Goal: Information Seeking & Learning: Learn about a topic

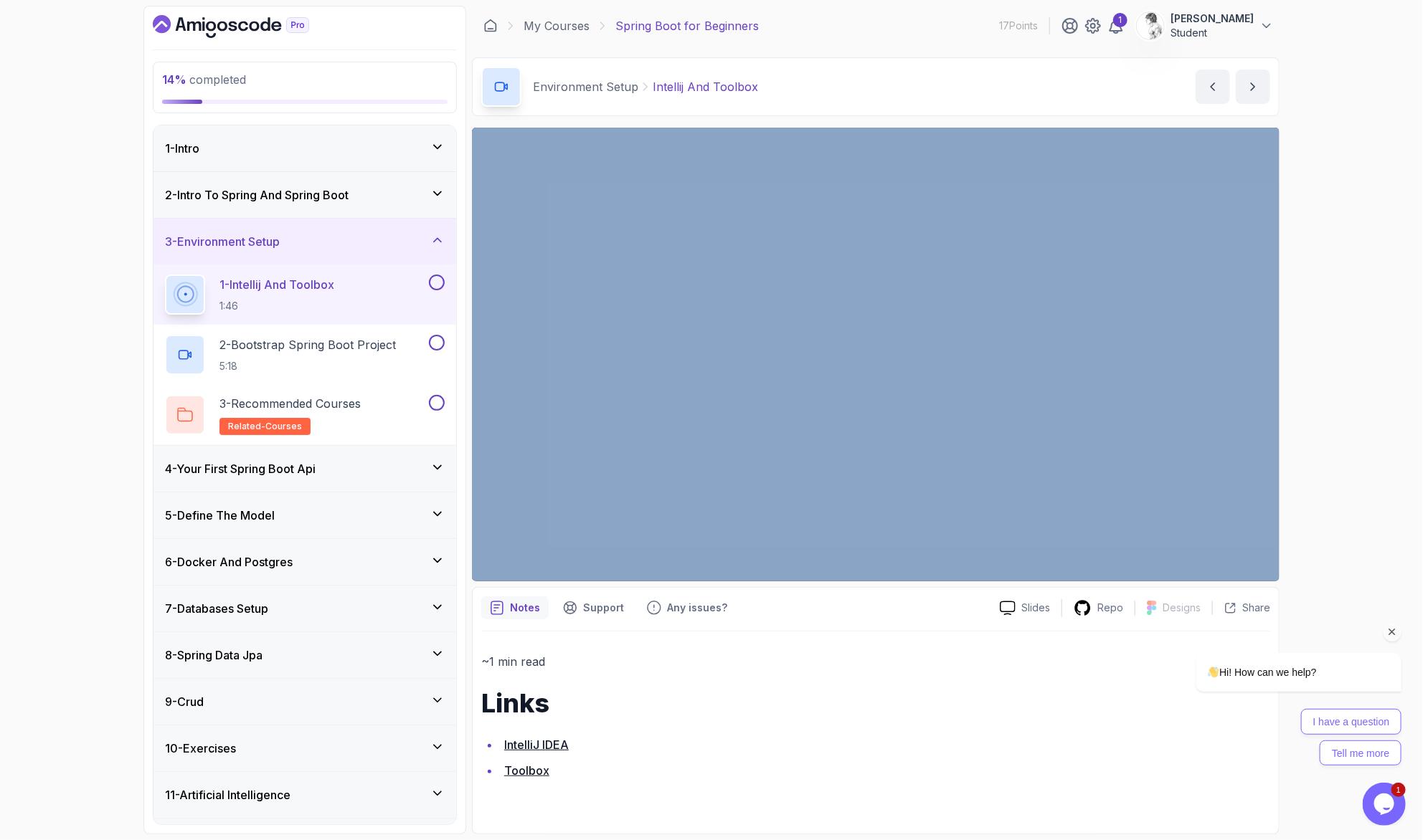
click at [1389, 625] on icon "Chat attention grabber" at bounding box center [1392, 631] width 13 height 13
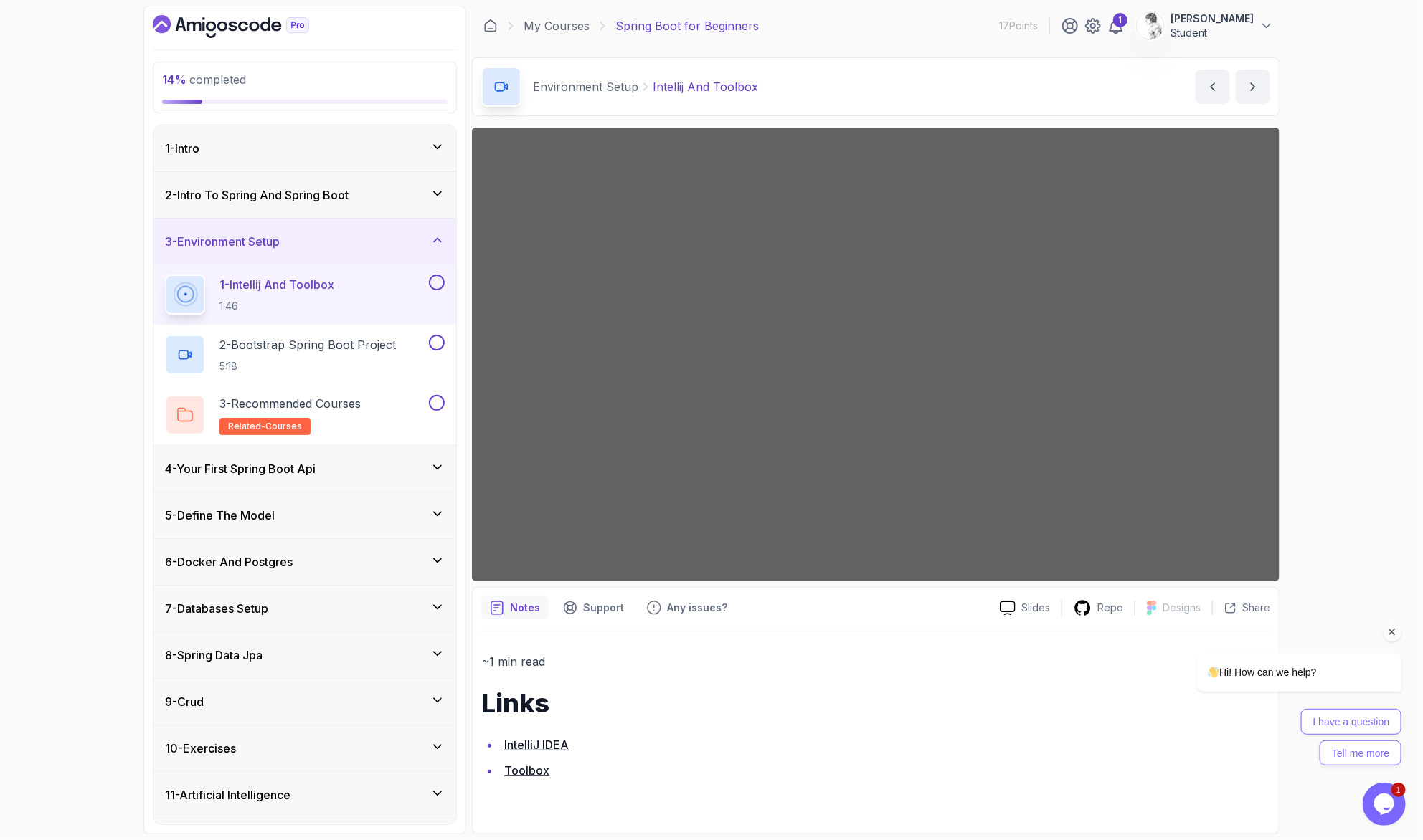
click at [1387, 630] on icon "Chat attention grabber" at bounding box center [1392, 631] width 13 height 13
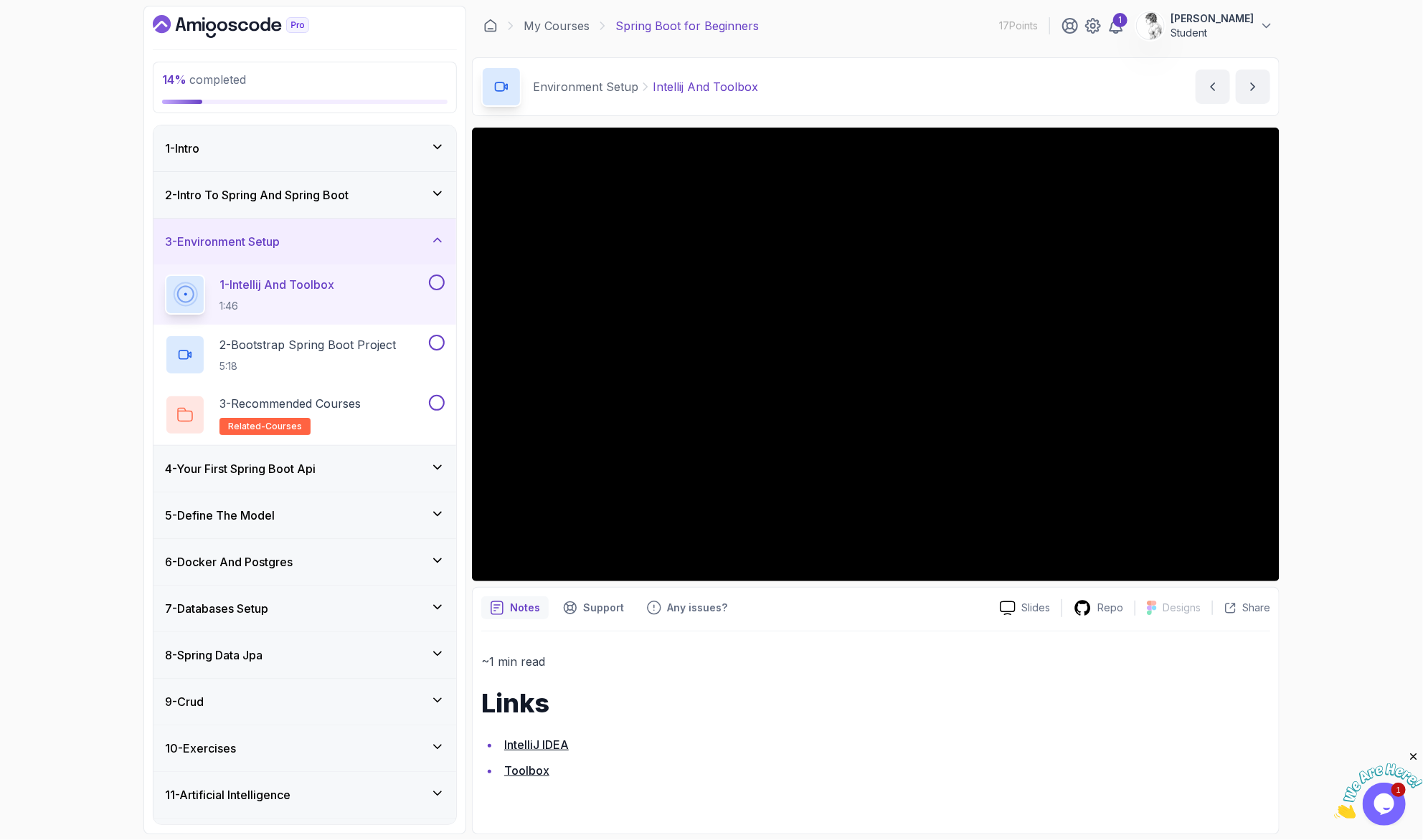
click at [1333, 55] on div "14 % completed 1 - Intro 2 - Intro To Spring And Spring Boot 3 - Environment Se…" at bounding box center [712, 420] width 1423 height 840
click at [1386, 88] on div "14 % completed 1 - Intro 2 - Intro To Spring And Spring Boot 3 - Environment Se…" at bounding box center [712, 420] width 1423 height 840
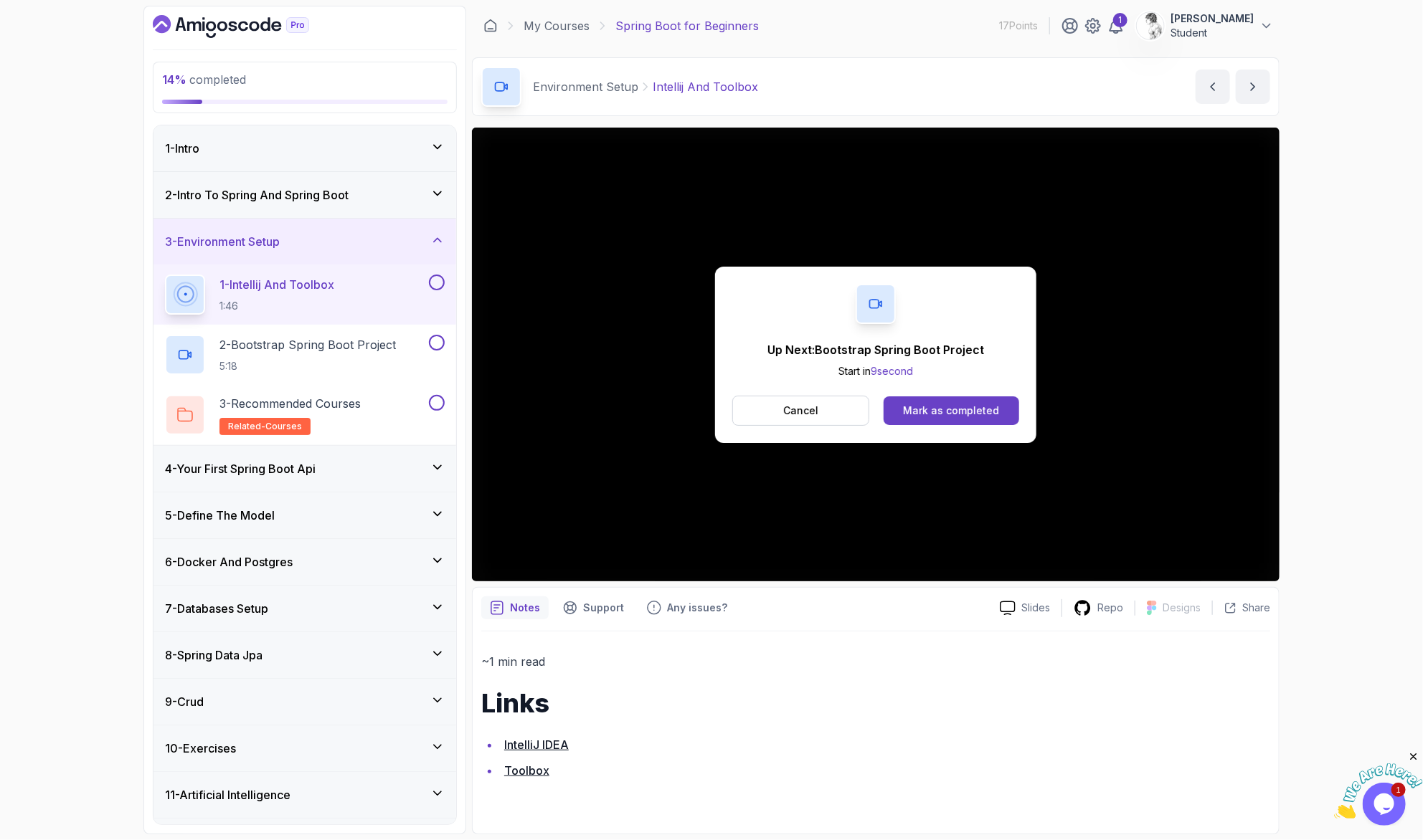
click at [441, 274] on button at bounding box center [436, 282] width 16 height 16
click at [397, 283] on div "1 - Intellij And Toolbox 1:46" at bounding box center [304, 294] width 303 height 60
click at [383, 335] on div "2 - Bootstrap Spring Boot Project 5:18" at bounding box center [295, 354] width 261 height 40
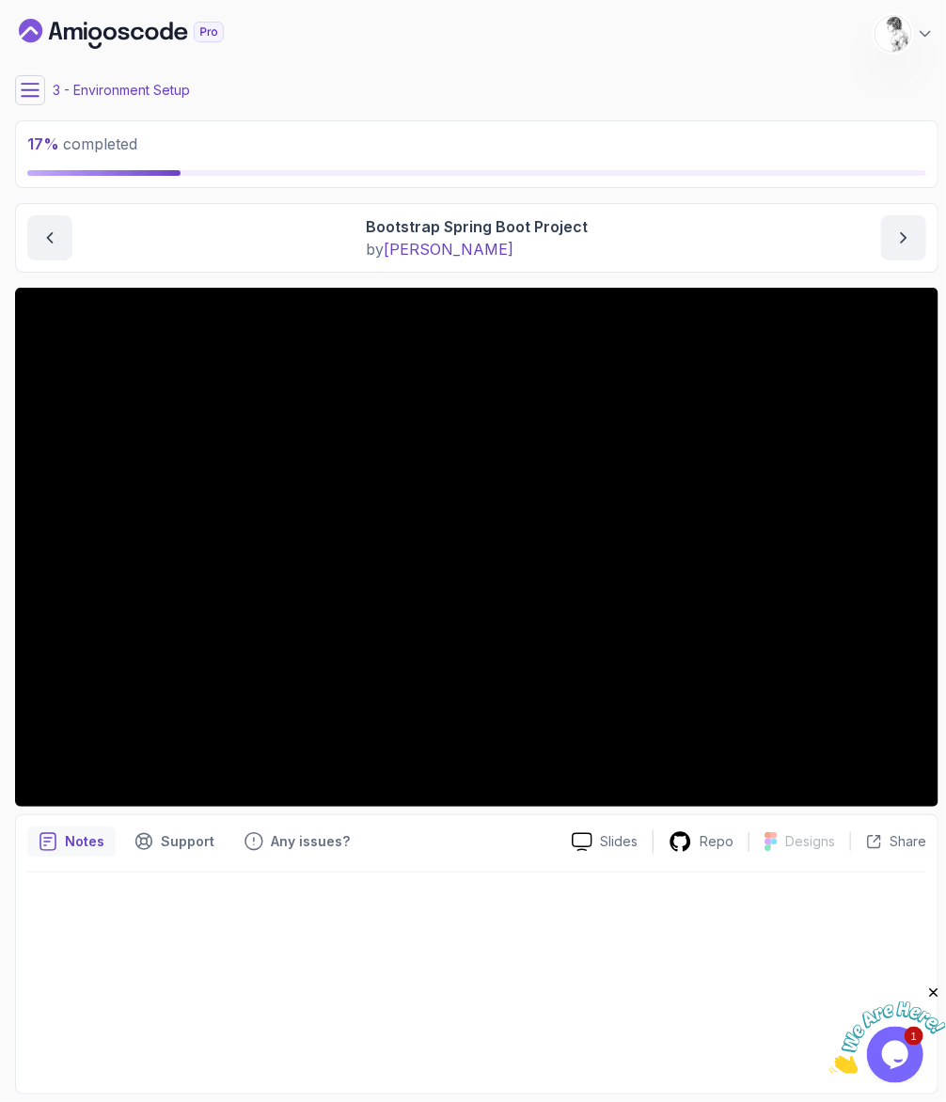
click at [29, 86] on icon at bounding box center [30, 90] width 19 height 19
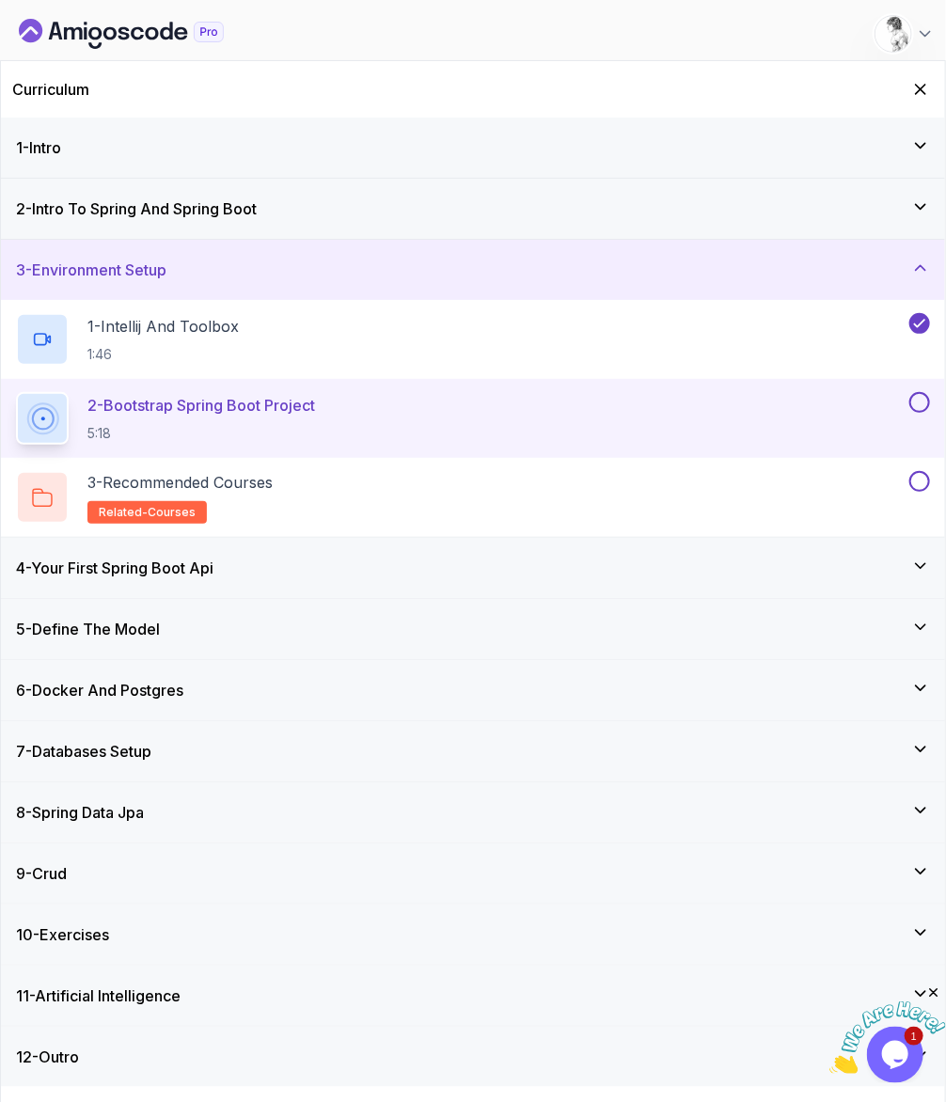
click at [928, 392] on button at bounding box center [920, 402] width 21 height 21
click at [922, 471] on button at bounding box center [920, 481] width 21 height 21
click at [689, 557] on div "4 - Your First Spring Boot Api" at bounding box center [473, 568] width 914 height 23
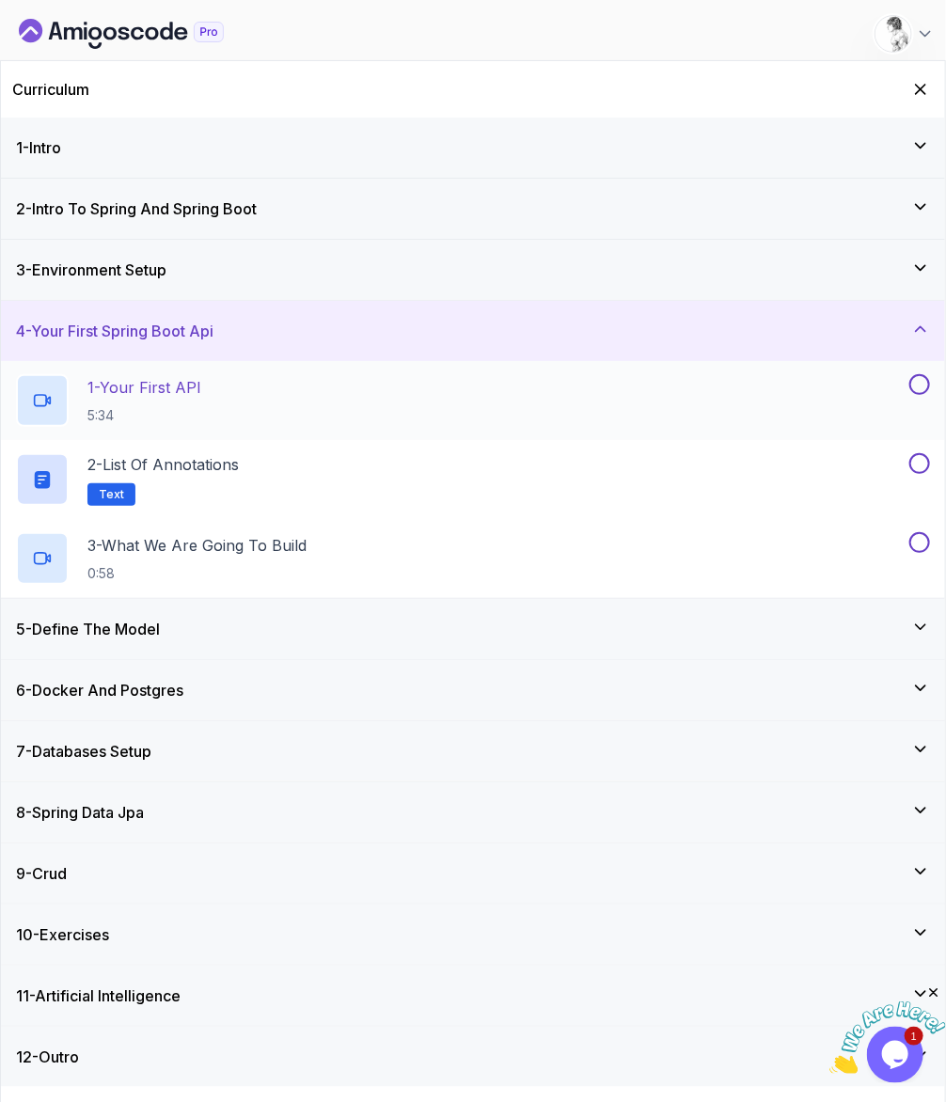
click at [254, 374] on div "1 - Your First API 5:34" at bounding box center [461, 400] width 890 height 53
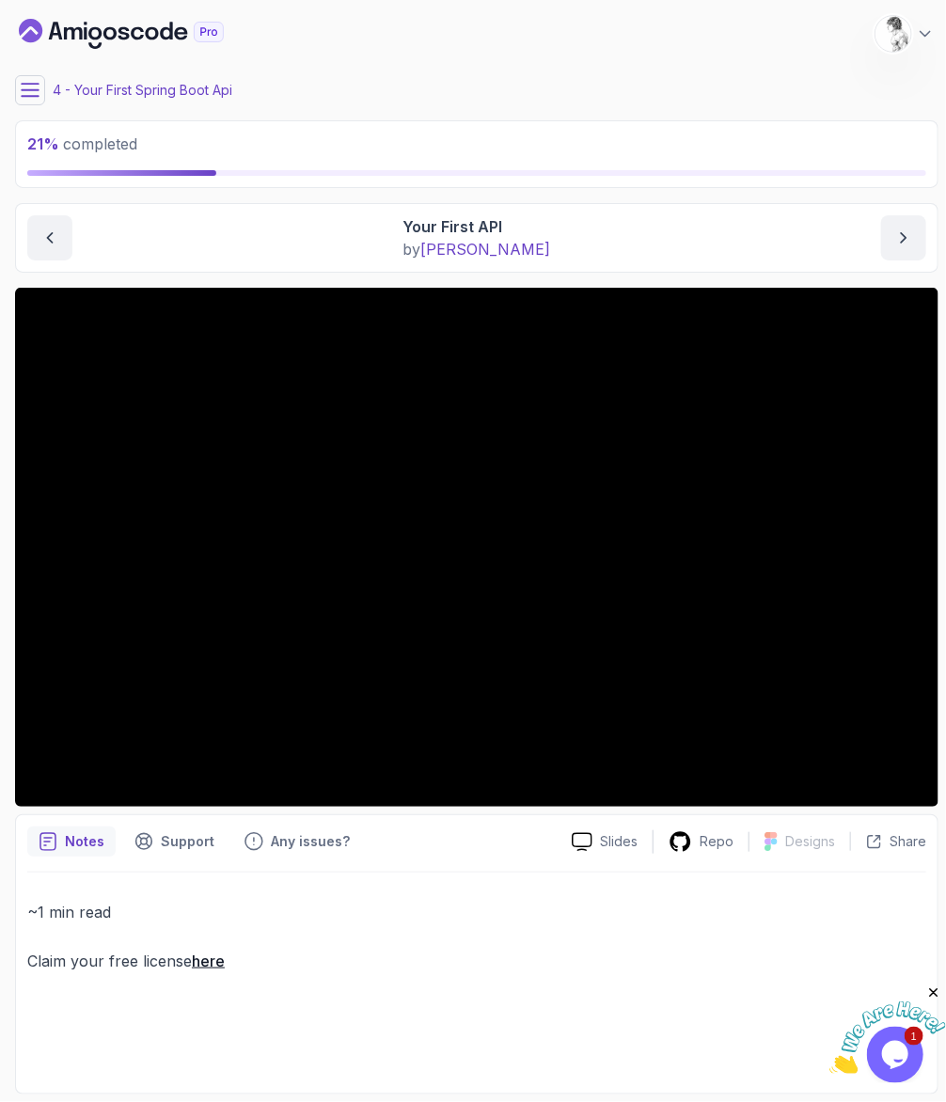
drag, startPoint x: 354, startPoint y: 864, endPoint x: 346, endPoint y: 840, distance: 25.6
click at [354, 899] on p "~1 min read" at bounding box center [476, 912] width 899 height 26
click at [24, 82] on icon at bounding box center [30, 90] width 19 height 19
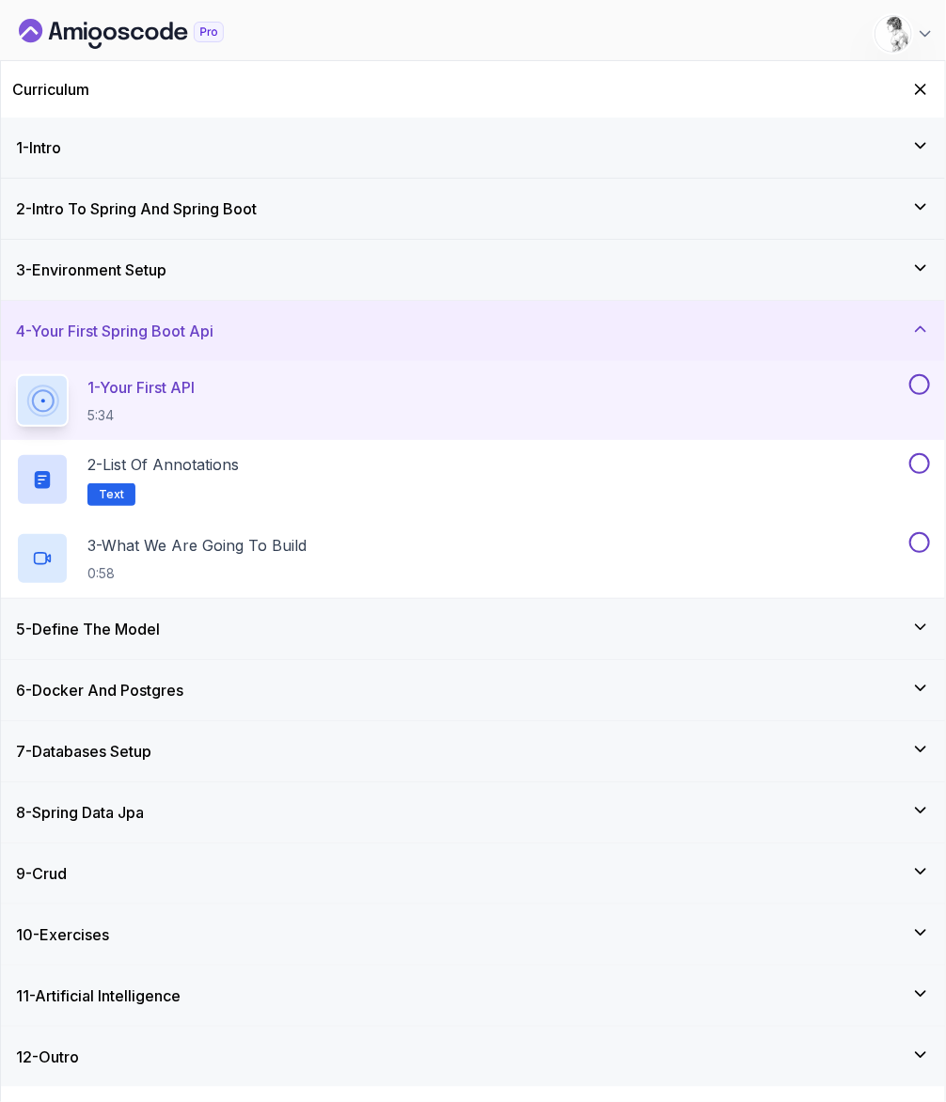
click at [922, 374] on button at bounding box center [920, 384] width 21 height 21
click at [469, 453] on div "2 - List of Annotations Text" at bounding box center [461, 479] width 890 height 53
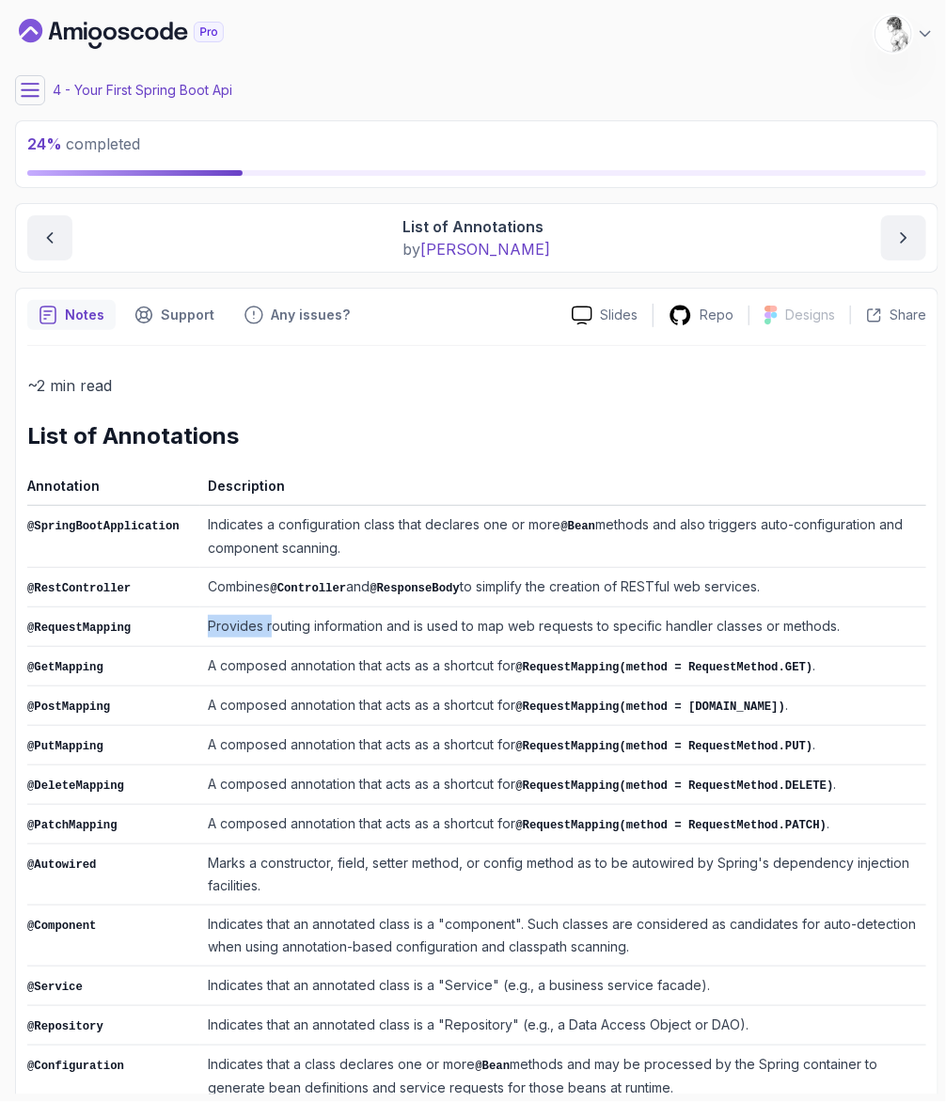
click at [200, 608] on td "Provides routing information and is used to map web requests to specific handle…" at bounding box center [563, 628] width 726 height 40
click at [200, 805] on td "A composed annotation that acts as a shortcut for @RequestMapping(method = Requ…" at bounding box center [563, 825] width 726 height 40
drag, startPoint x: 177, startPoint y: 458, endPoint x: 936, endPoint y: 451, distance: 759.1
click at [938, 452] on div "Notes Support Any issues? Slides Repo Designs Design not available Share ~2 min…" at bounding box center [477, 796] width 924 height 1016
click at [693, 506] on td "Indicates a configuration class that declares one or more @Bean methods and als…" at bounding box center [563, 537] width 726 height 62
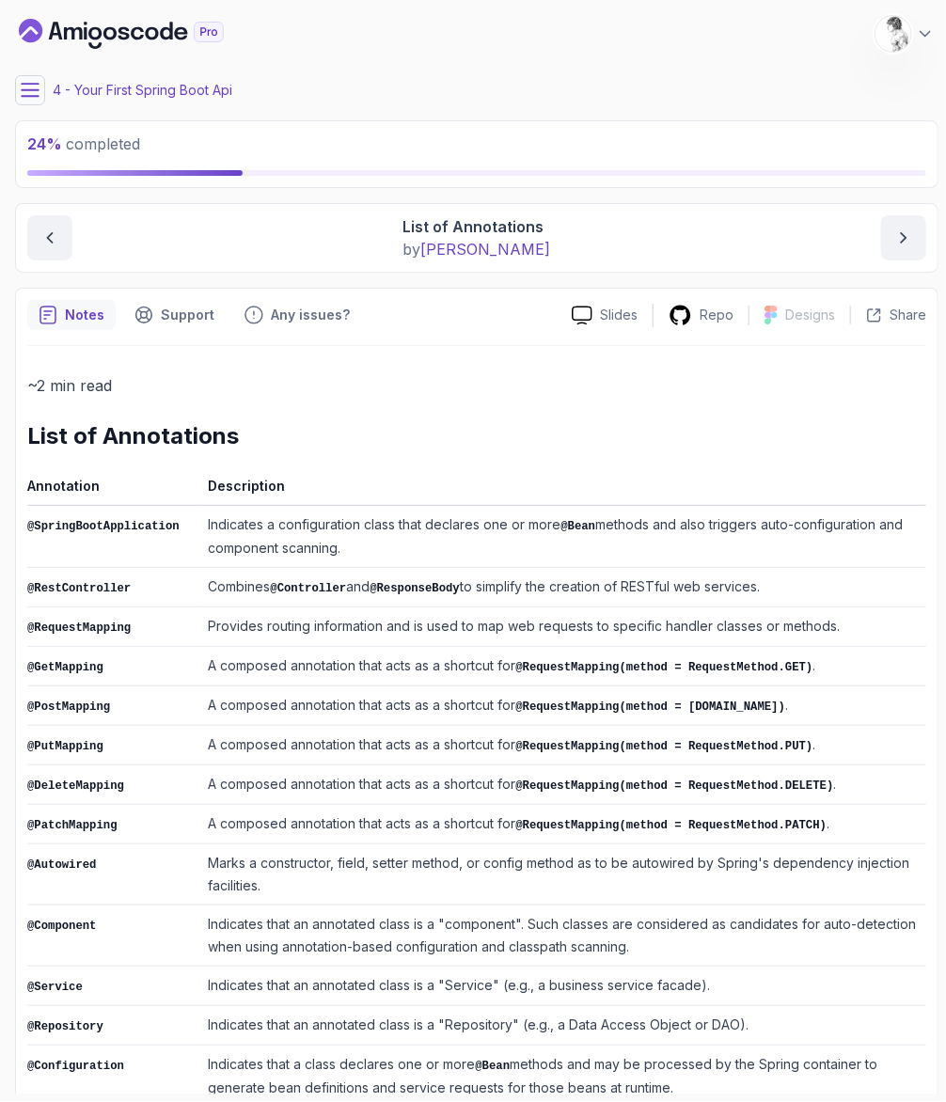
click at [24, 90] on button at bounding box center [30, 90] width 30 height 30
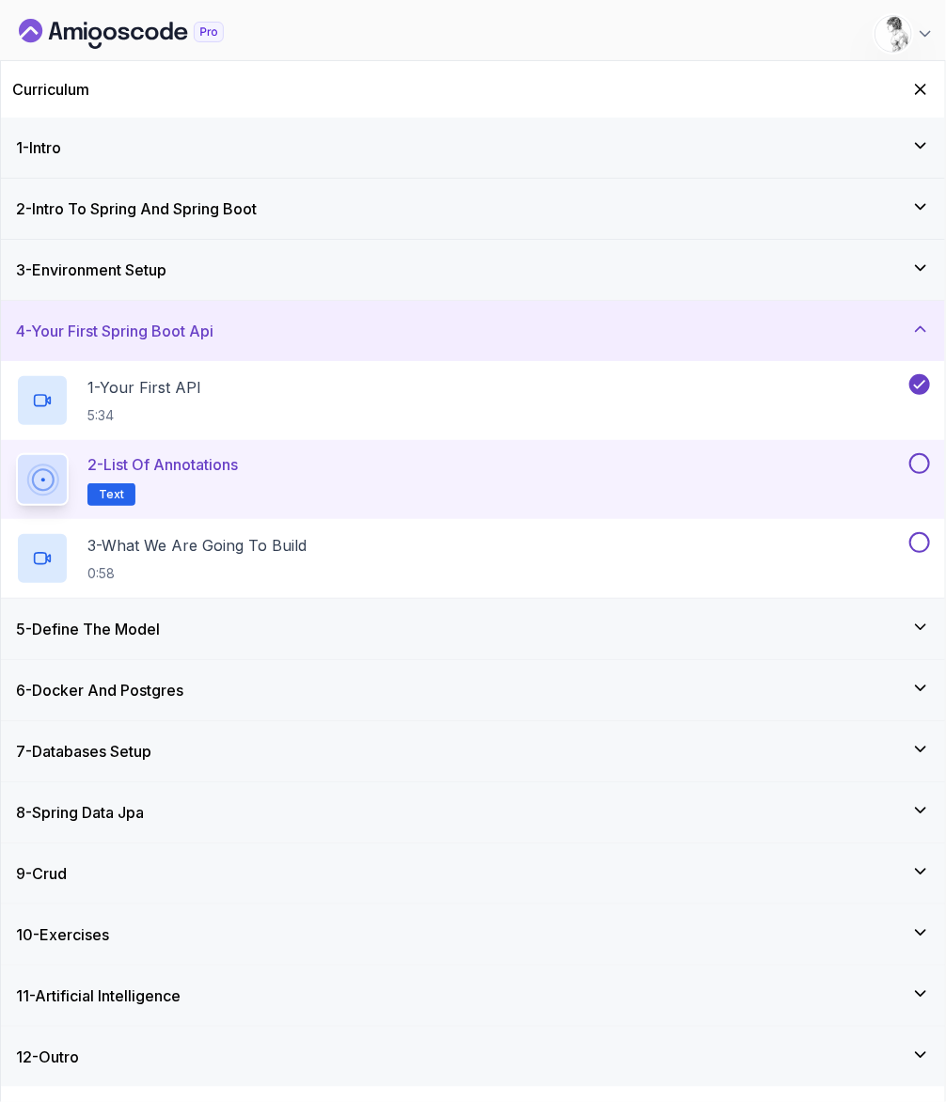
click at [249, 453] on div "2 - List of Annotations Text" at bounding box center [461, 479] width 890 height 53
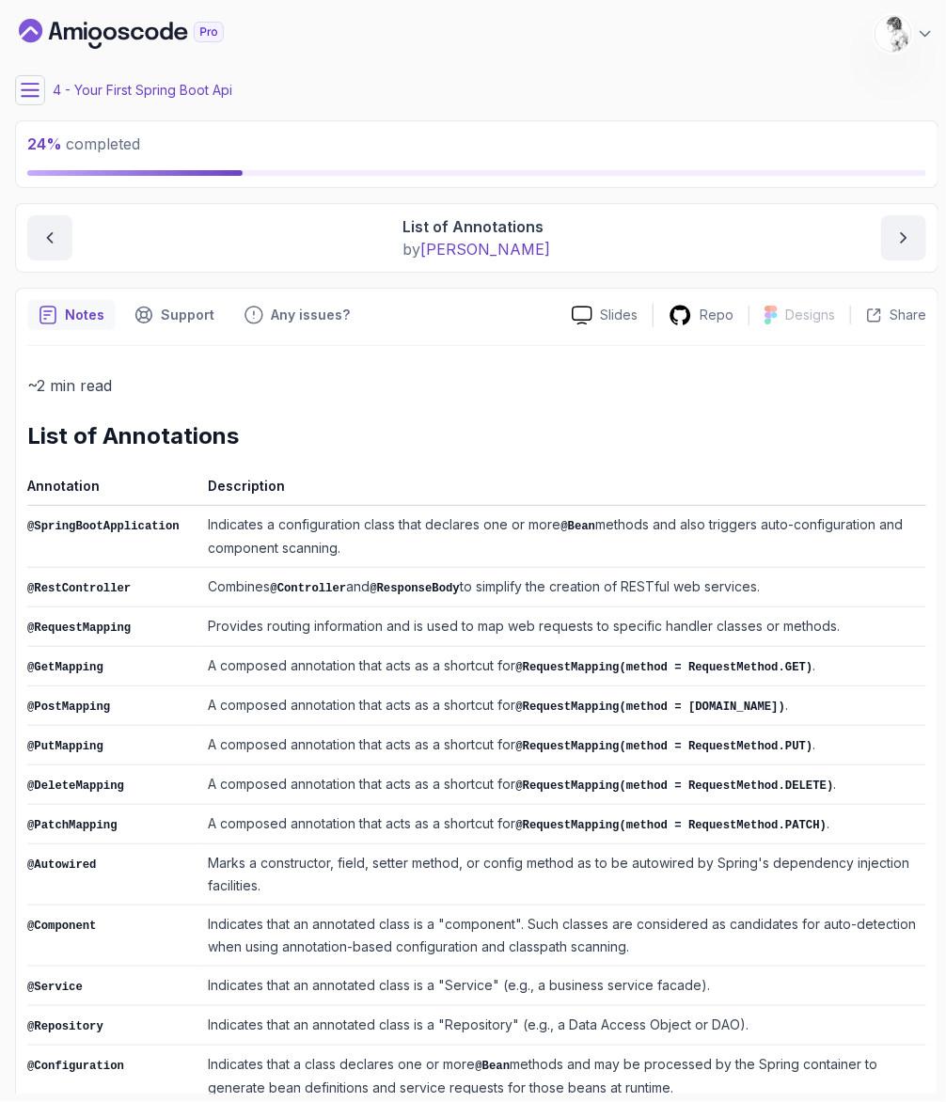
click at [15, 81] on button at bounding box center [30, 90] width 30 height 30
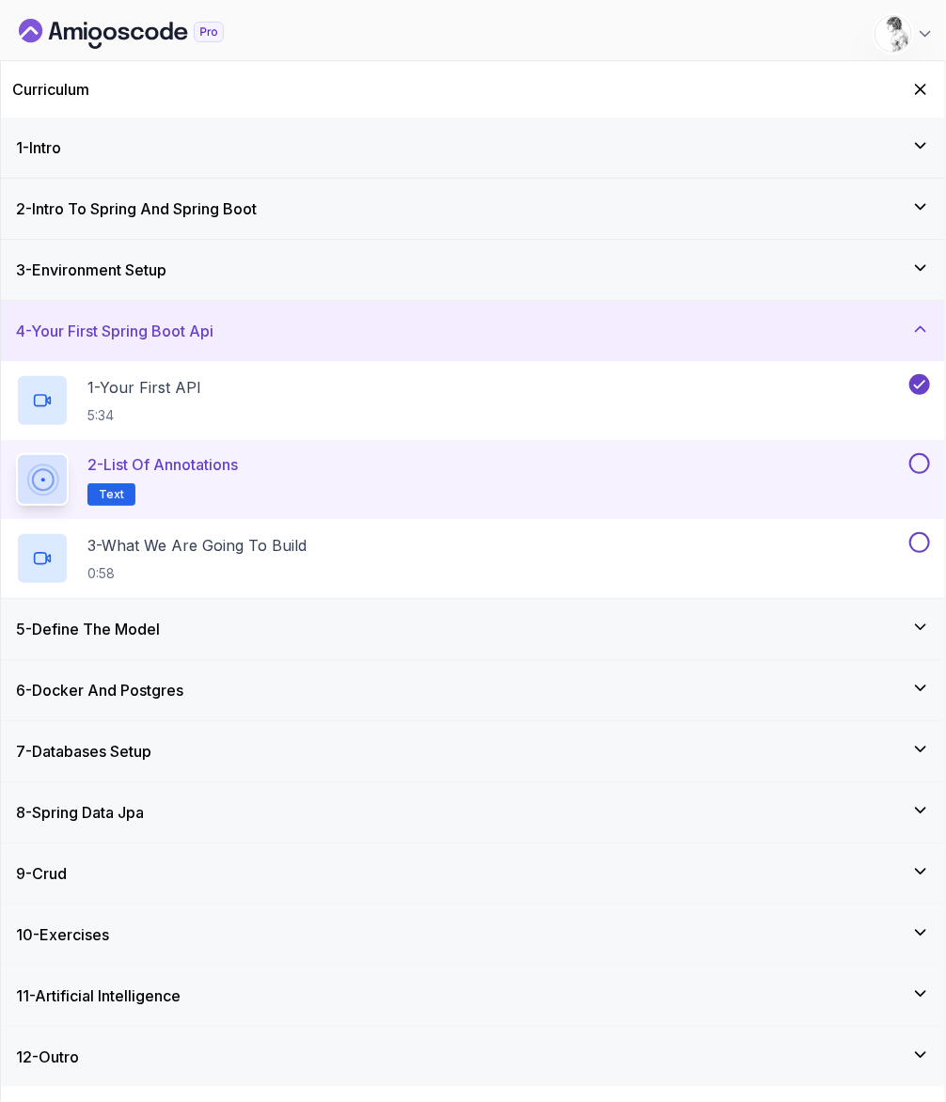
click at [917, 453] on button at bounding box center [920, 463] width 21 height 21
click at [308, 532] on div "3 - What We Are Going To Build 0:58" at bounding box center [461, 558] width 890 height 53
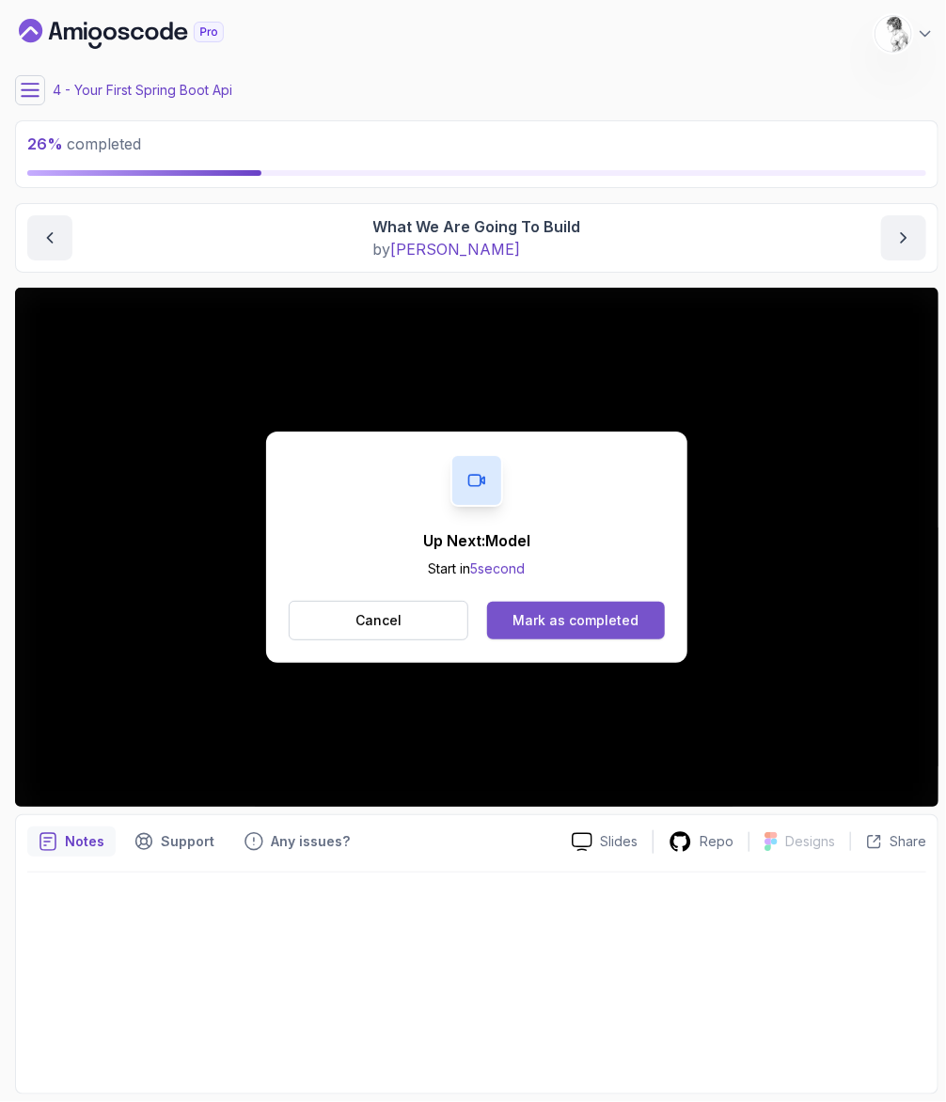
click at [571, 611] on div "Mark as completed" at bounding box center [576, 620] width 126 height 19
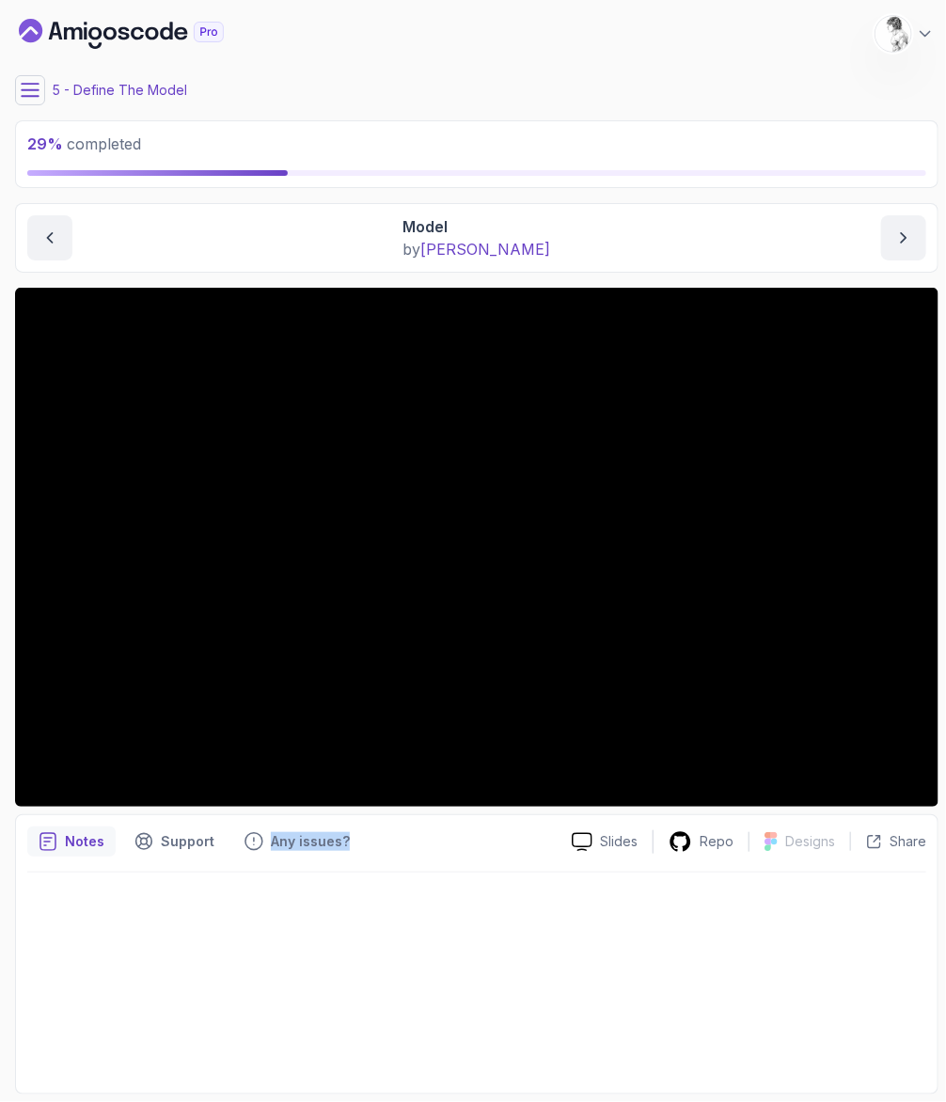
click at [448, 823] on div "Notes Support Any issues? Slides Repo Designs Design not available Share" at bounding box center [477, 955] width 924 height 280
click at [436, 827] on div "Notes Support Any issues?" at bounding box center [292, 842] width 530 height 30
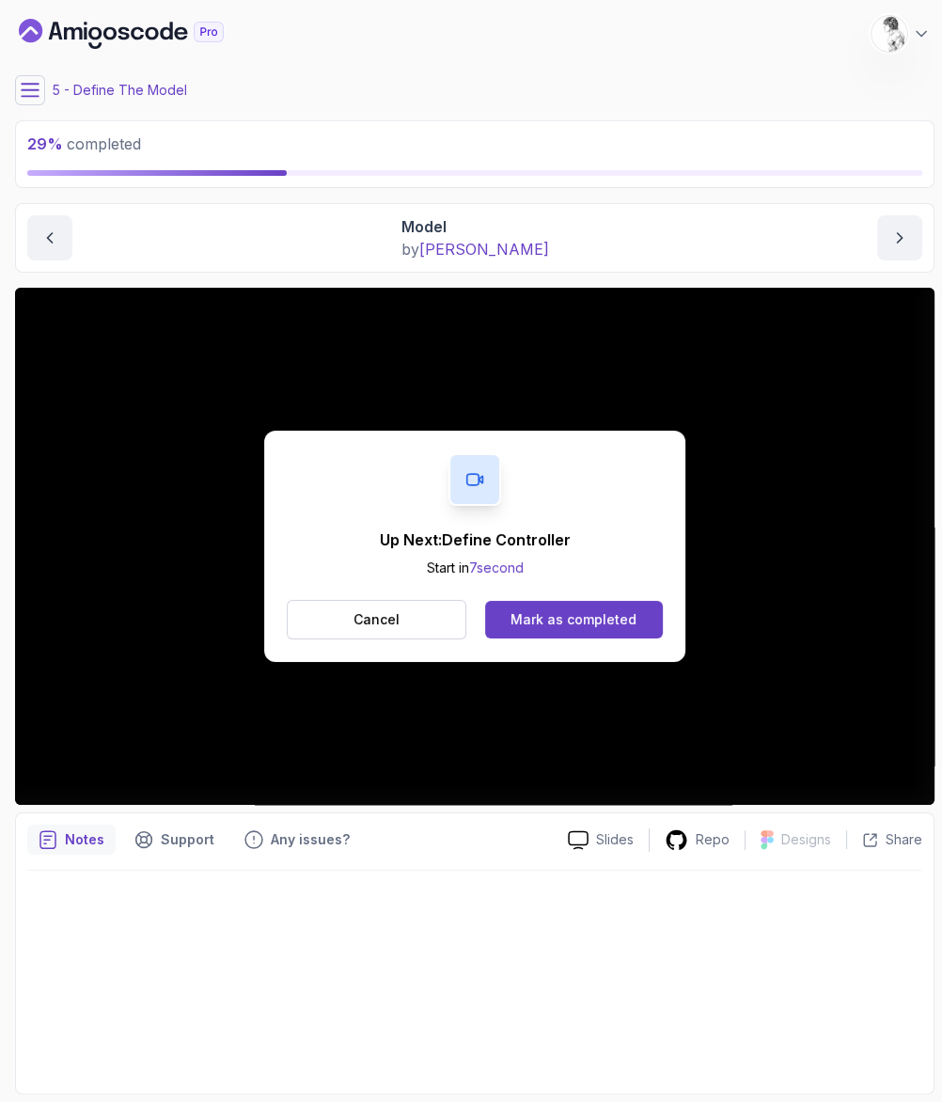
click at [594, 550] on div "Up Next: Define Controller Start in 7 second Cancel Mark as completed" at bounding box center [474, 546] width 421 height 231
click at [580, 557] on div "Up Next: Define Controller Start in 7 second Cancel Mark as completed" at bounding box center [474, 546] width 421 height 231
click at [566, 610] on div "Mark as completed" at bounding box center [574, 619] width 126 height 19
drag, startPoint x: 35, startPoint y: 104, endPoint x: 33, endPoint y: 93, distance: 11.4
click at [35, 103] on main "My Courses Spring Boot for Beginners 17 Points 1 [PERSON_NAME] Student 5 - Defi…" at bounding box center [475, 551] width 920 height 1087
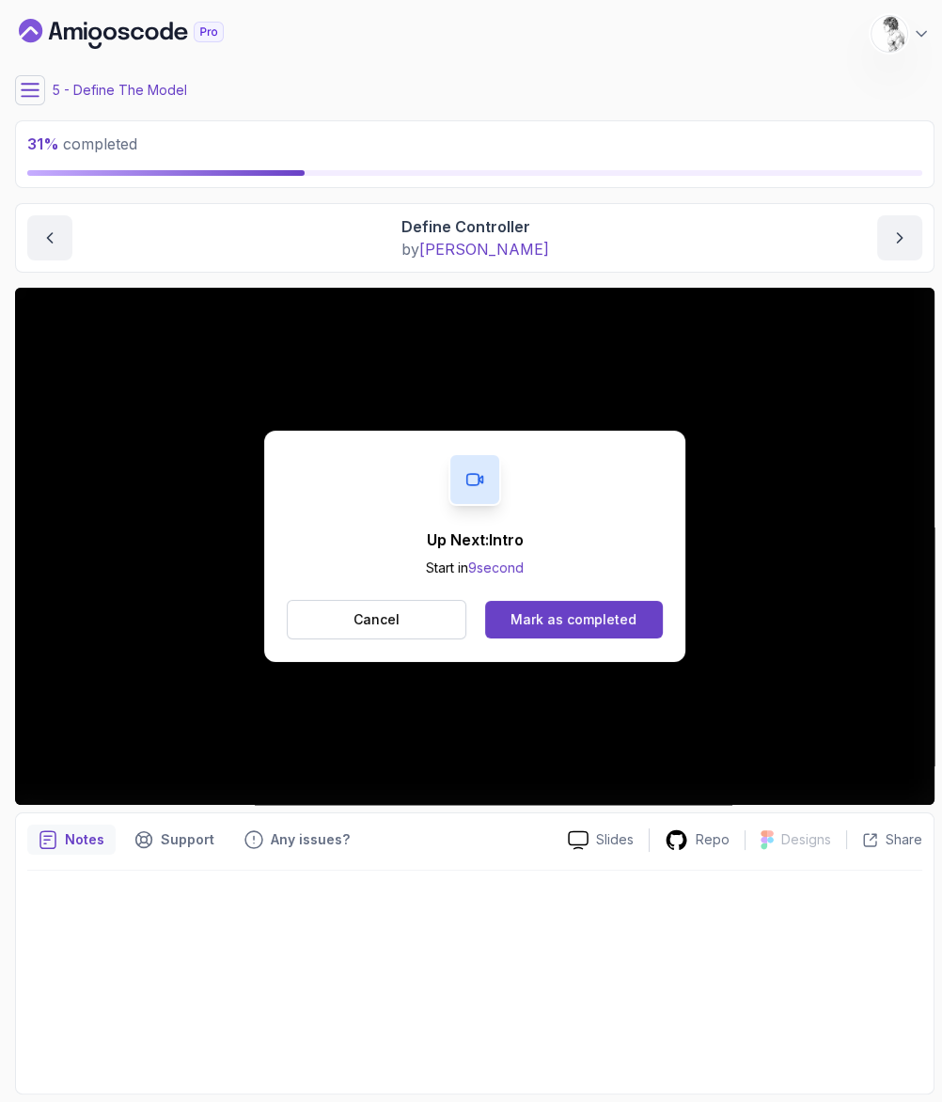
click at [33, 91] on button at bounding box center [30, 90] width 30 height 30
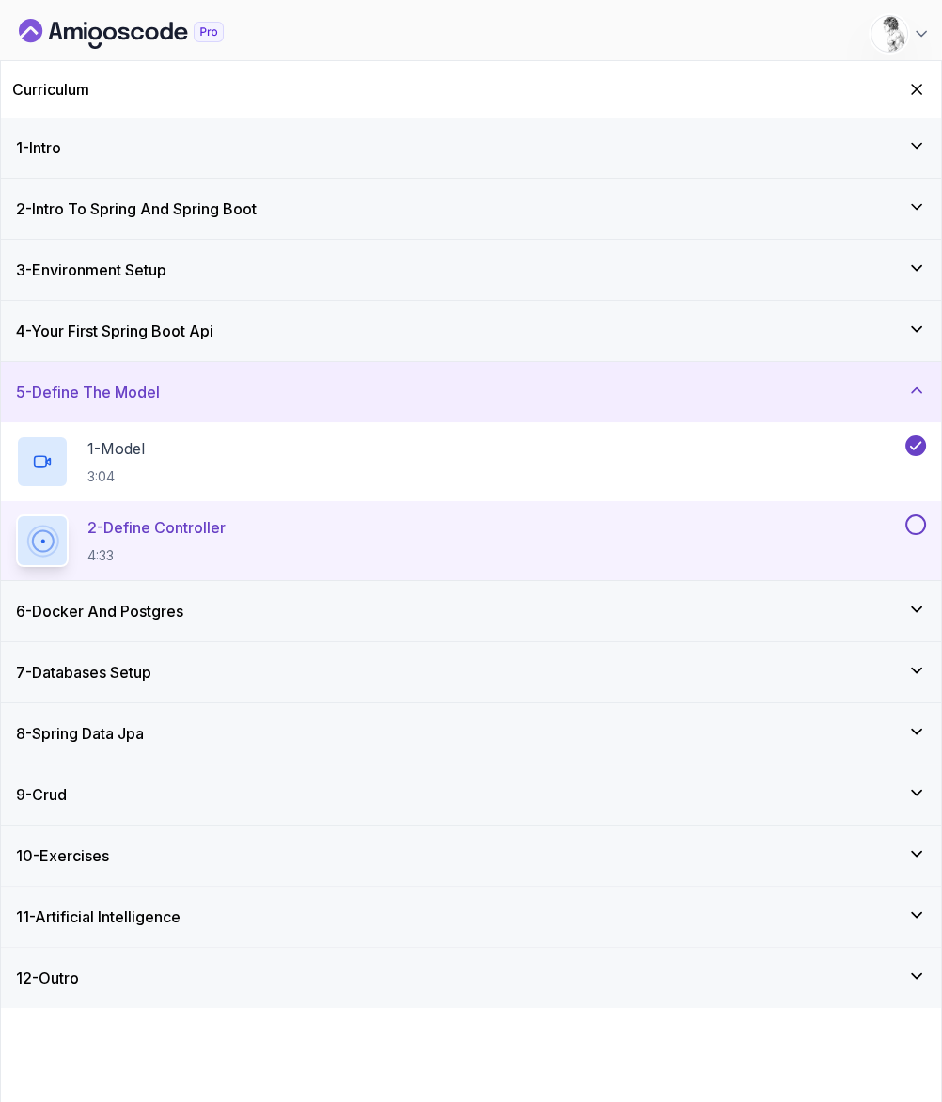
click at [910, 514] on button at bounding box center [916, 524] width 21 height 21
click at [259, 600] on div "6 - Docker And Postgres" at bounding box center [471, 611] width 910 height 23
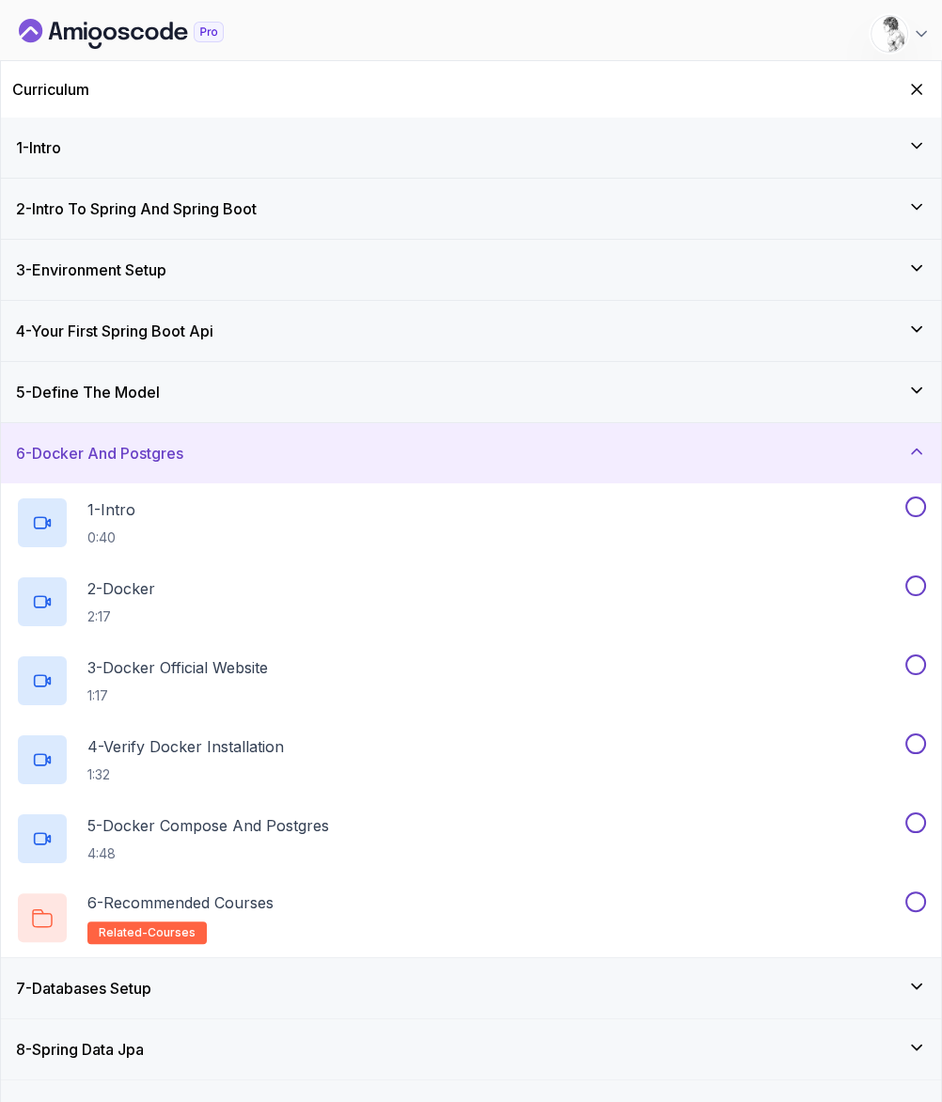
click at [226, 381] on div "5 - Define The Model" at bounding box center [471, 392] width 910 height 23
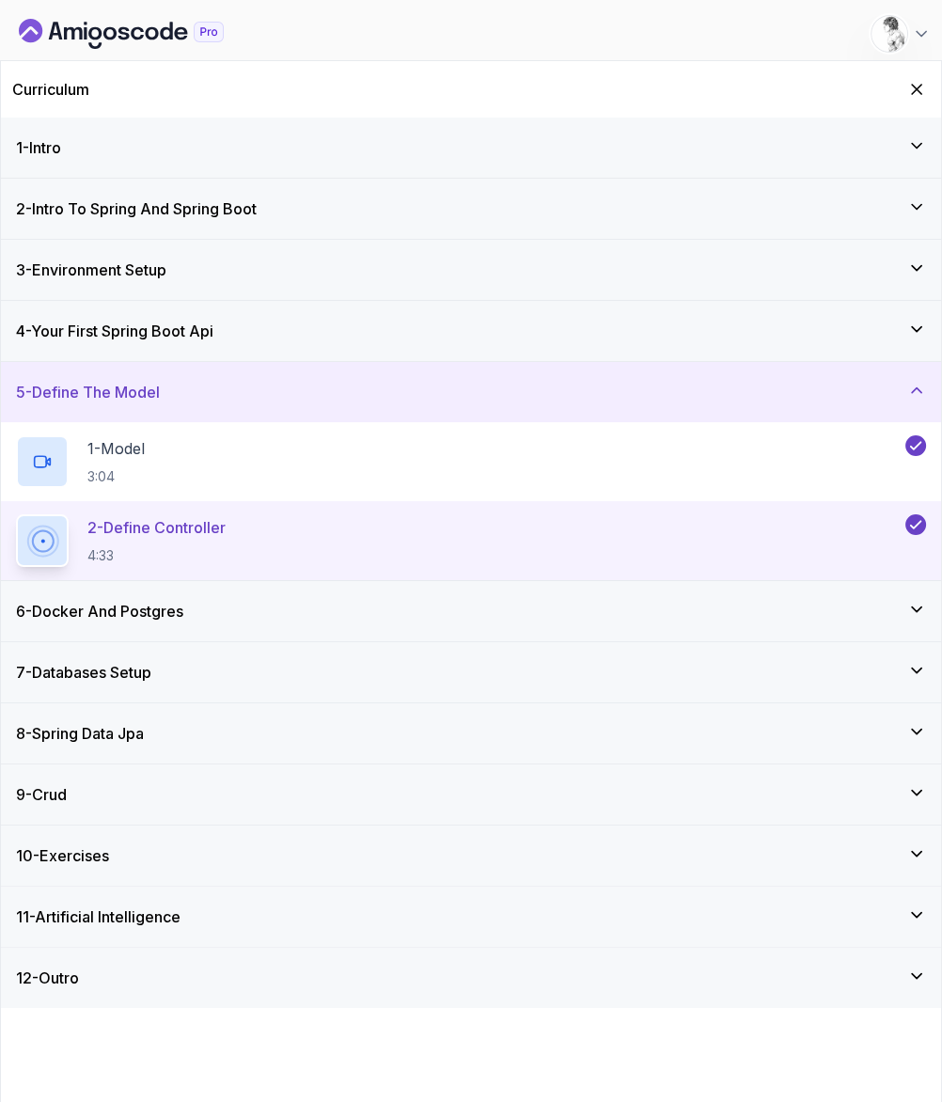
click at [155, 581] on div "6 - Docker And Postgres" at bounding box center [471, 611] width 941 height 60
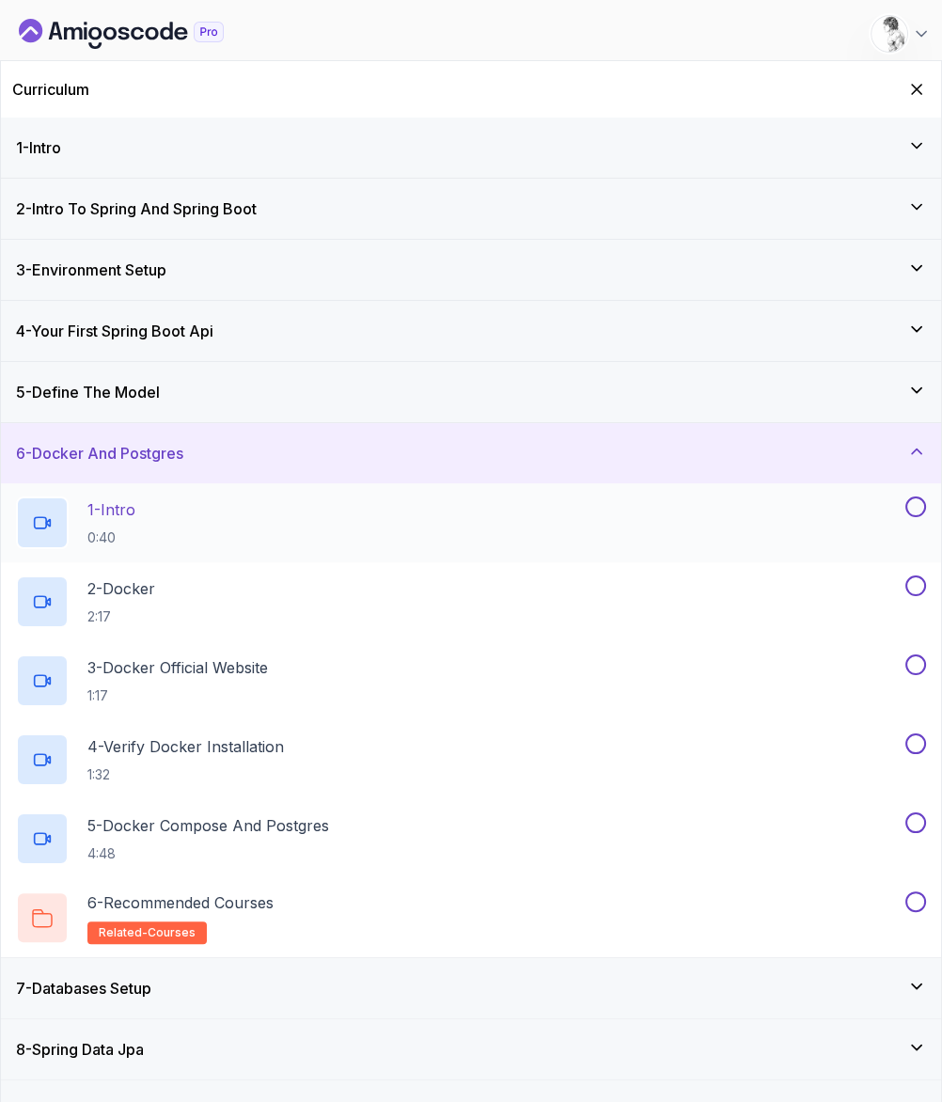
click at [184, 497] on div "1 - Intro 0:40" at bounding box center [459, 523] width 886 height 53
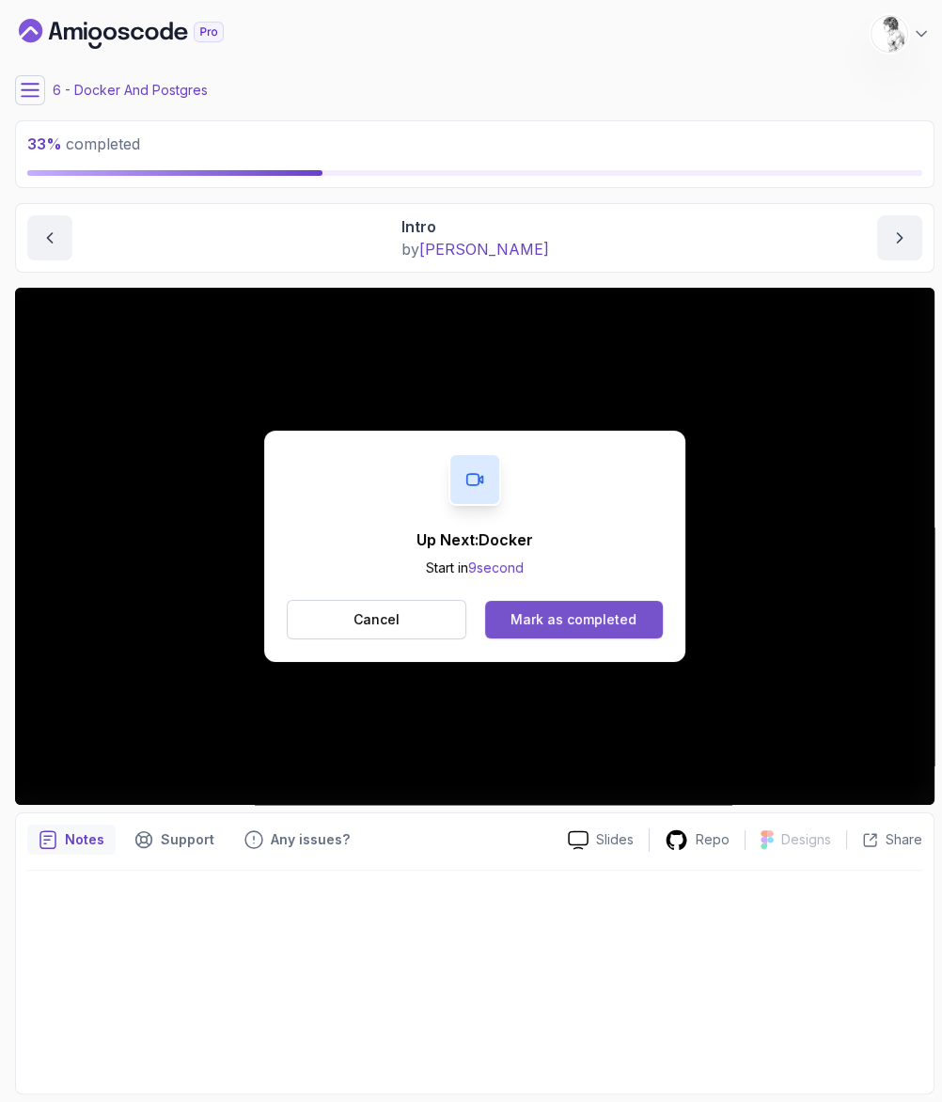
click at [587, 601] on button "Mark as completed" at bounding box center [574, 620] width 178 height 38
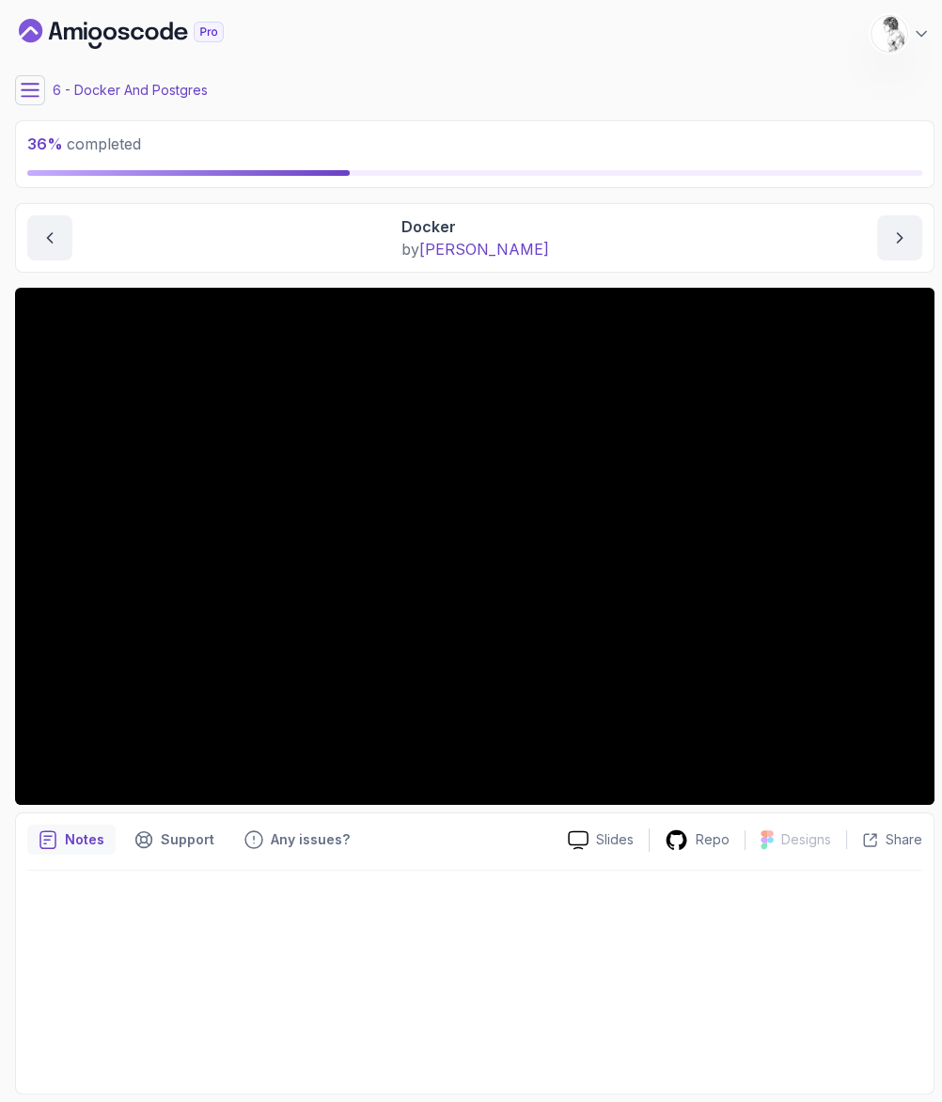
click at [34, 88] on button at bounding box center [30, 90] width 30 height 30
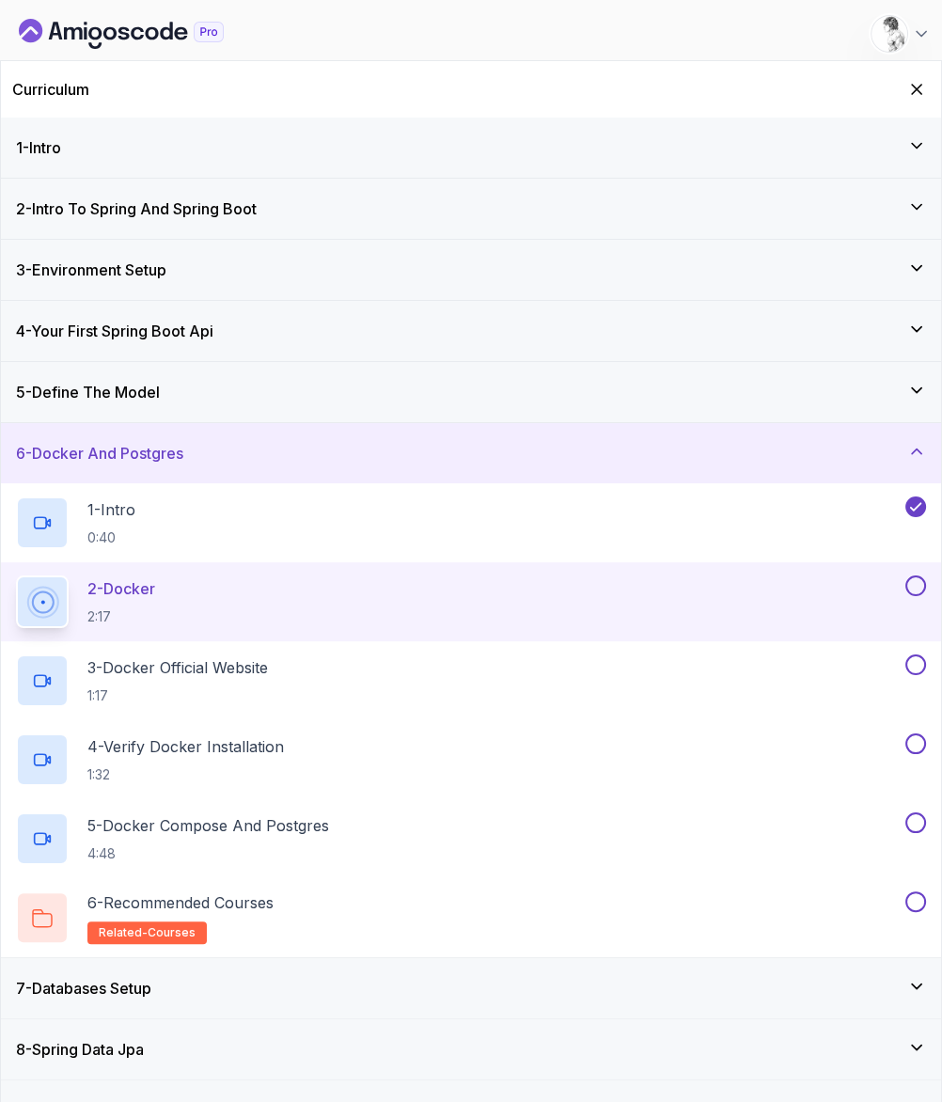
click at [920, 576] on button at bounding box center [916, 586] width 21 height 21
click at [546, 655] on div "3 - Docker Official Website 1:17" at bounding box center [459, 681] width 886 height 53
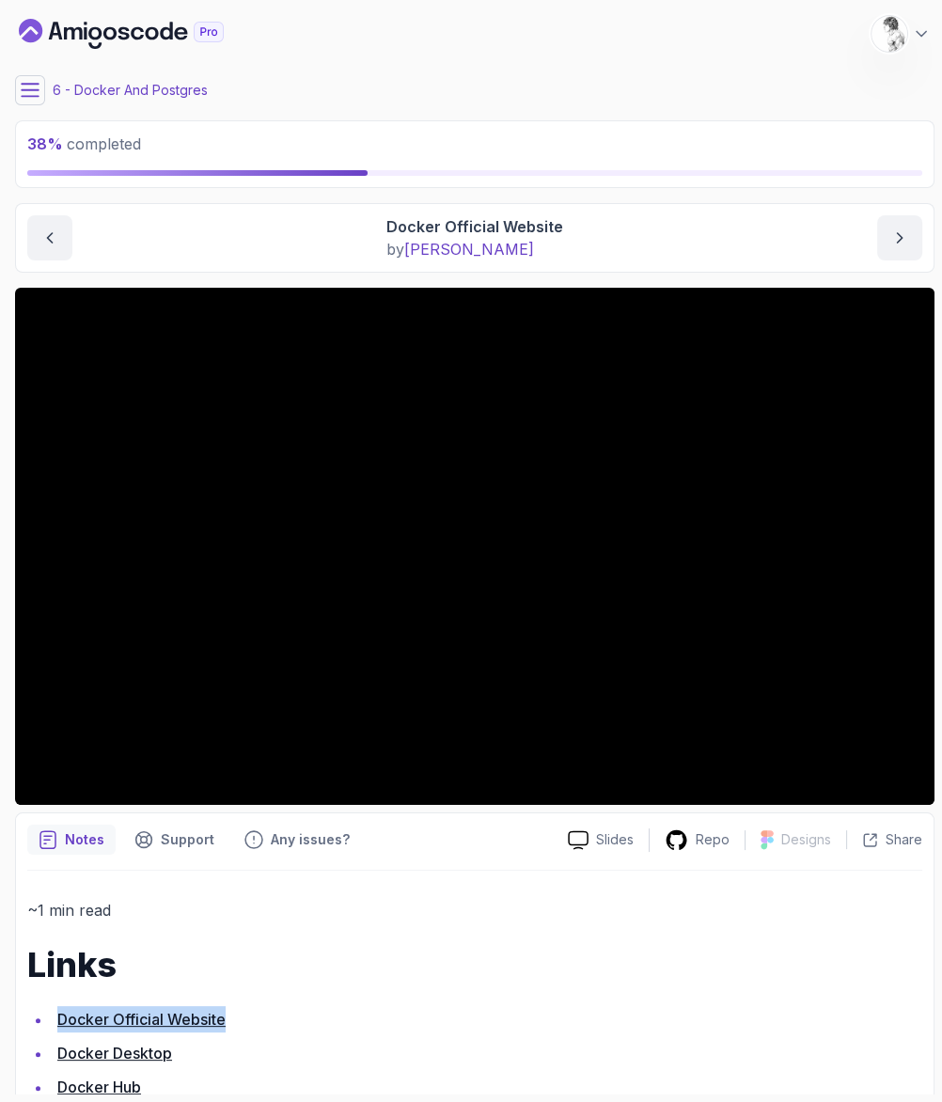
click at [493, 953] on div "~1 min read Links Docker Official Website Docker Desktop Docker Hub Docker Comp…" at bounding box center [474, 1049] width 895 height 305
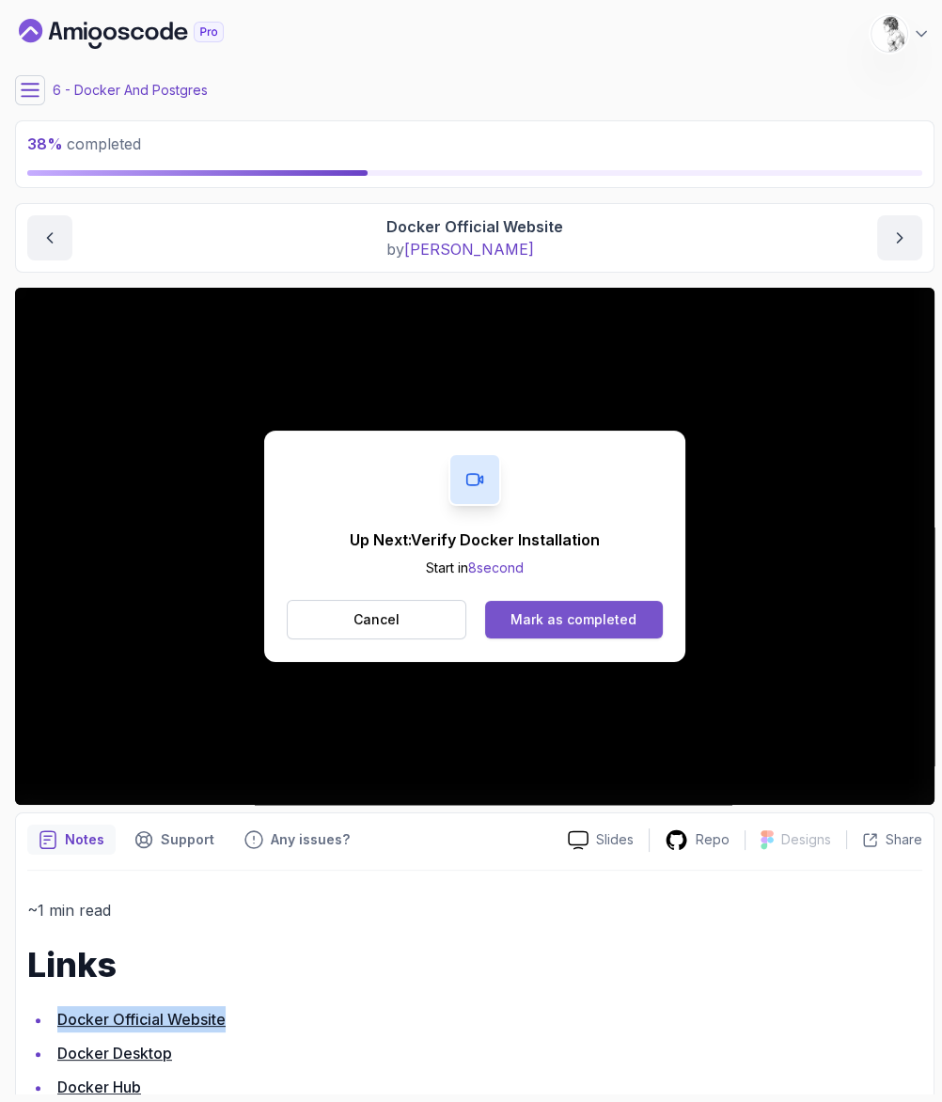
click at [561, 610] on div "Mark as completed" at bounding box center [574, 619] width 126 height 19
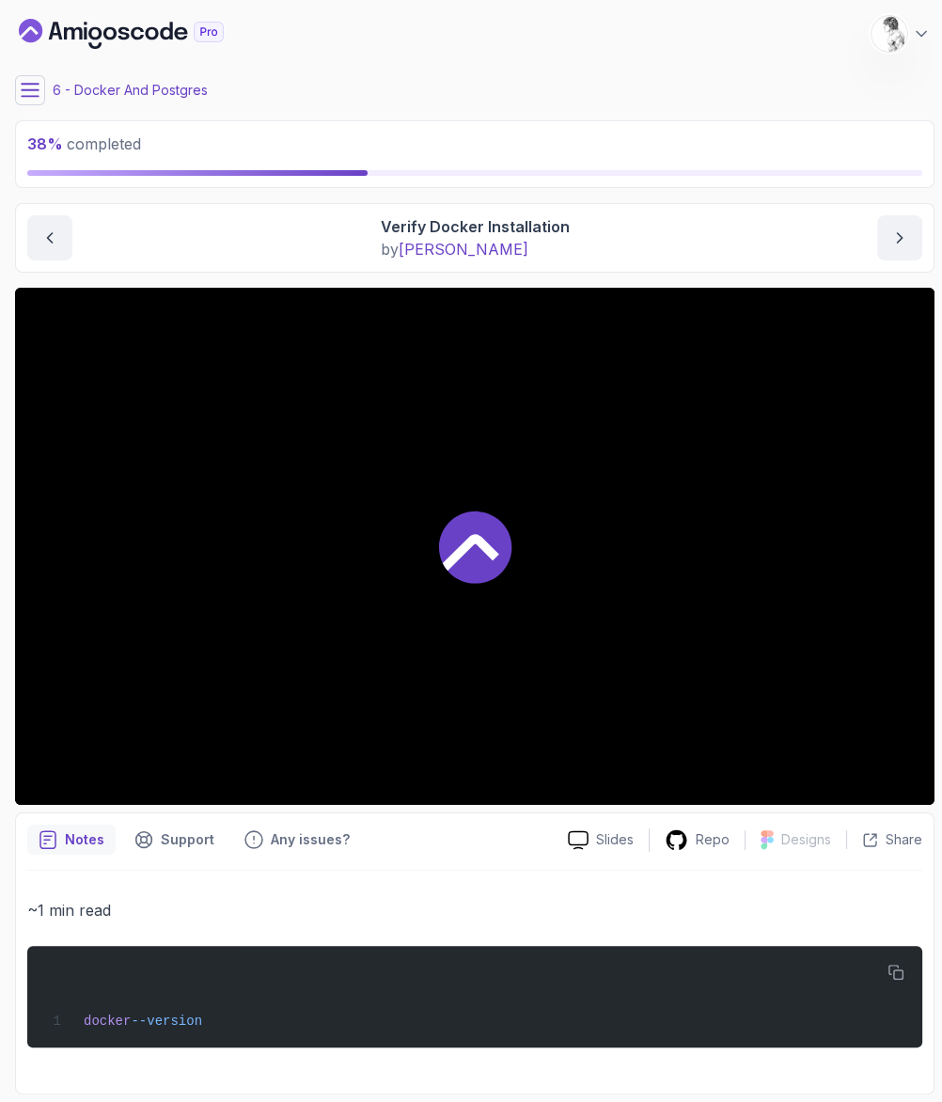
click at [512, 490] on div at bounding box center [475, 546] width 920 height 517
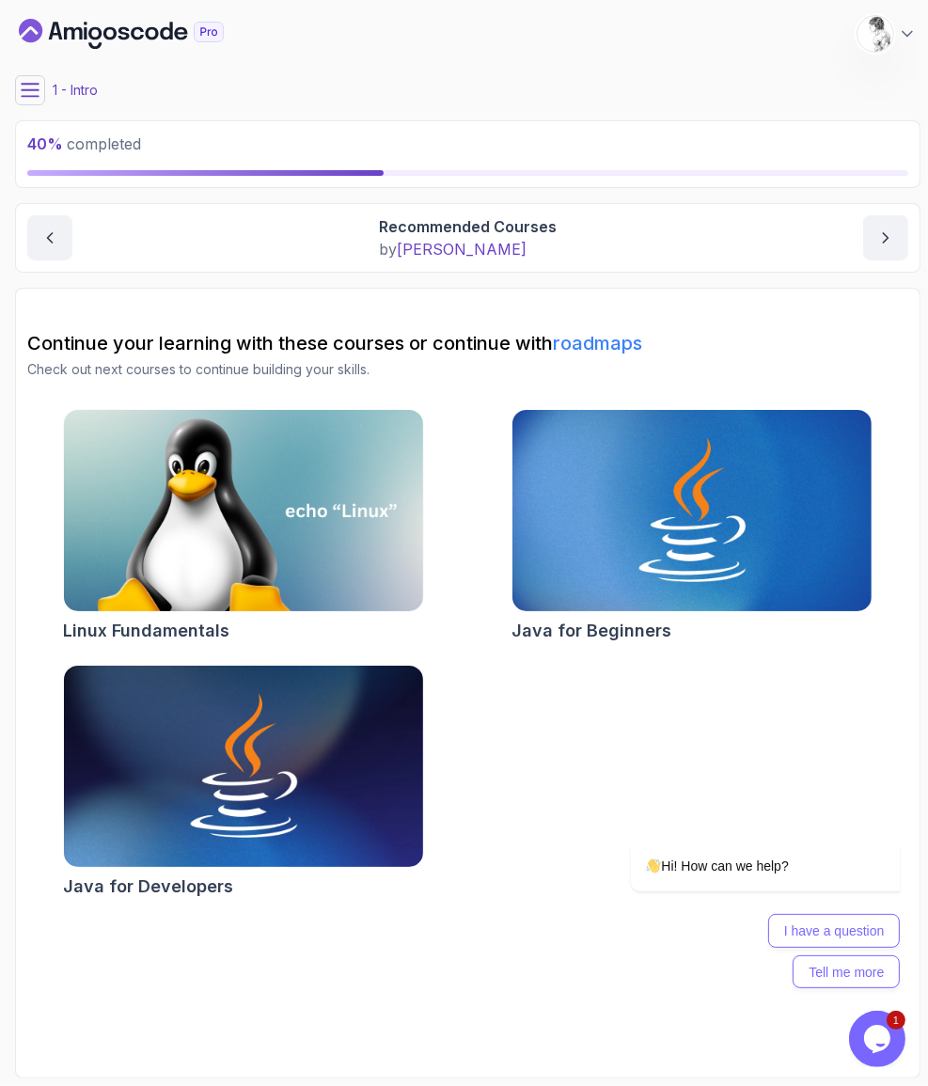
click at [41, 81] on div "1 - Intro" at bounding box center [468, 90] width 906 height 30
click at [34, 81] on icon at bounding box center [30, 90] width 19 height 19
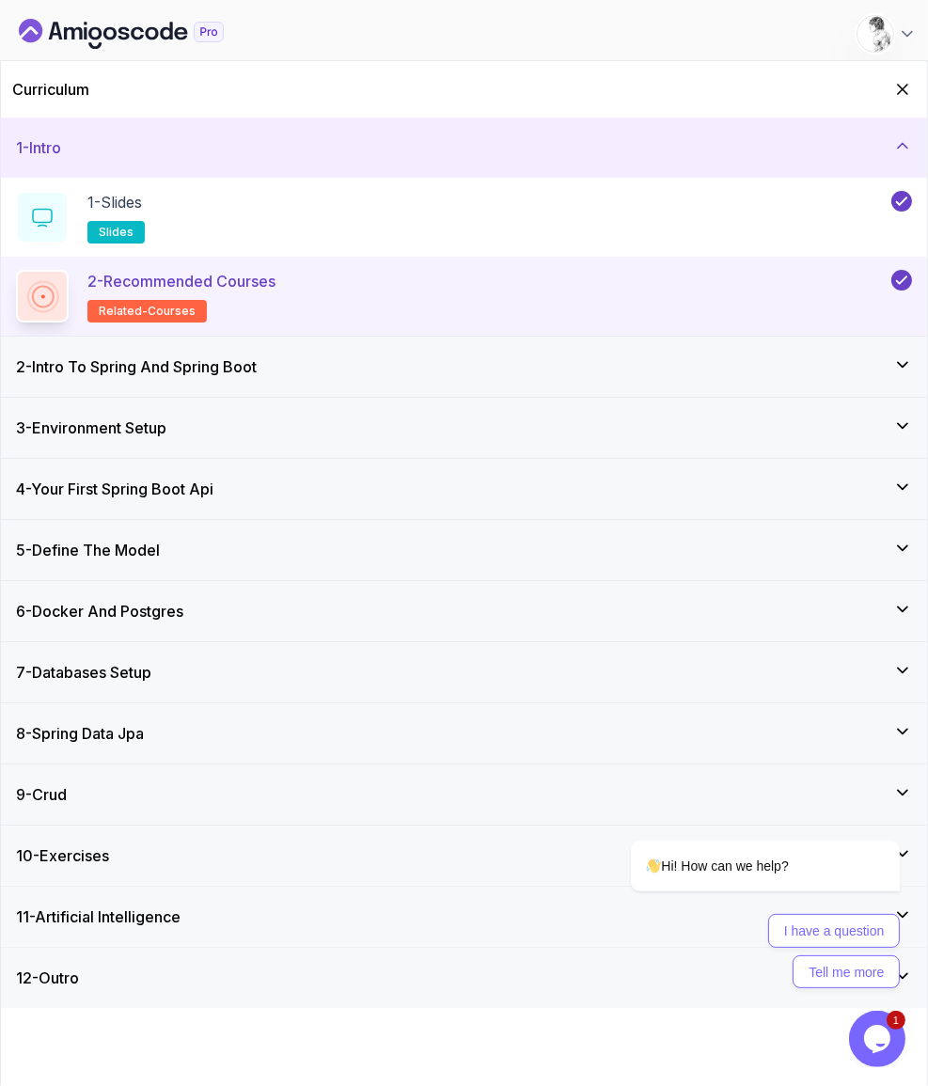
click at [186, 417] on div "3 - Environment Setup" at bounding box center [464, 428] width 896 height 23
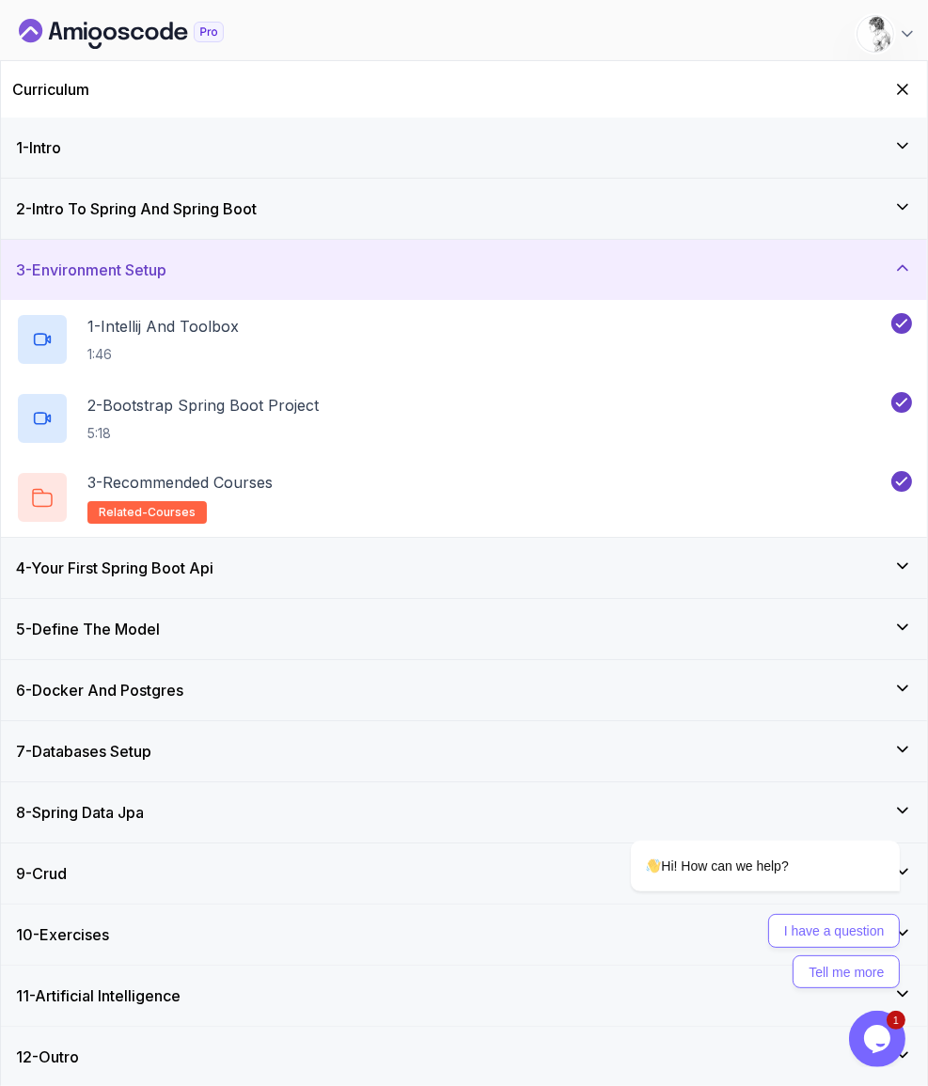
click at [245, 538] on div "4 - Your First Spring Boot Api" at bounding box center [464, 568] width 926 height 60
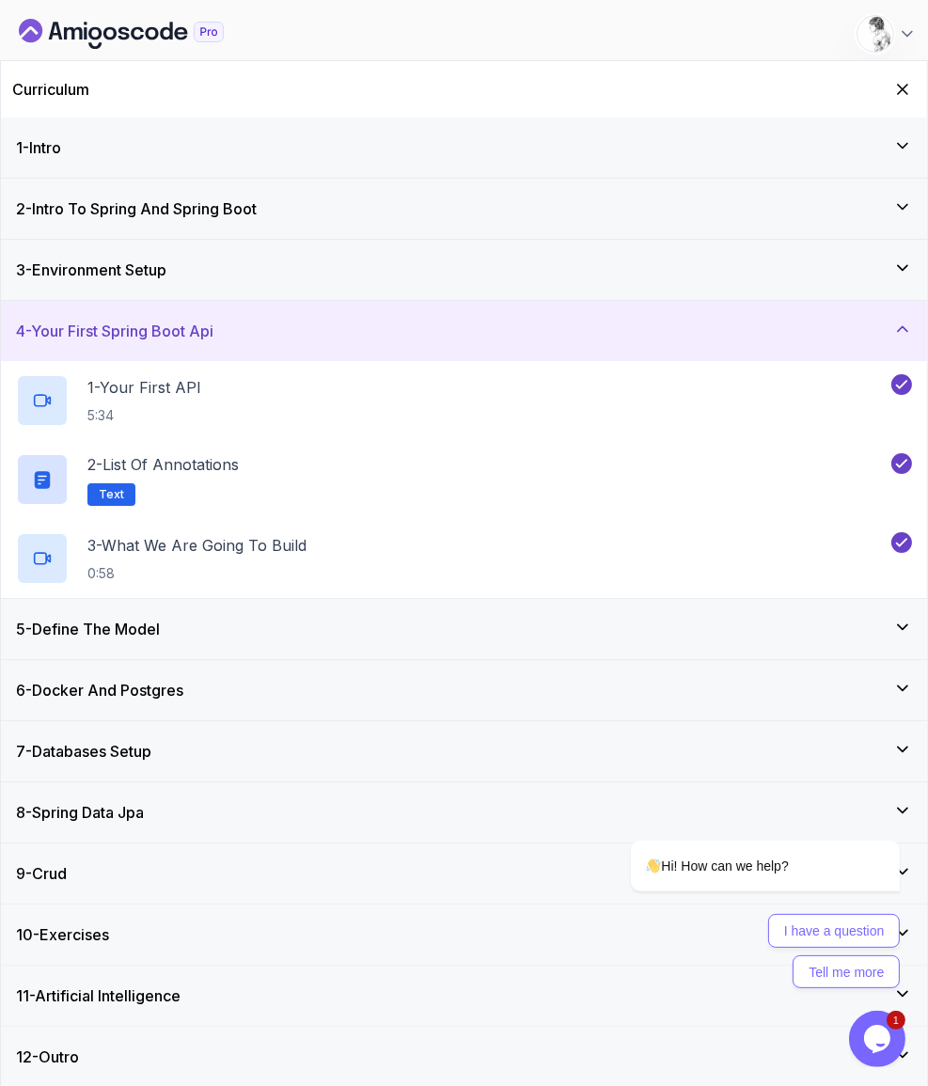
click at [270, 599] on div "5 - Define The Model" at bounding box center [464, 629] width 926 height 60
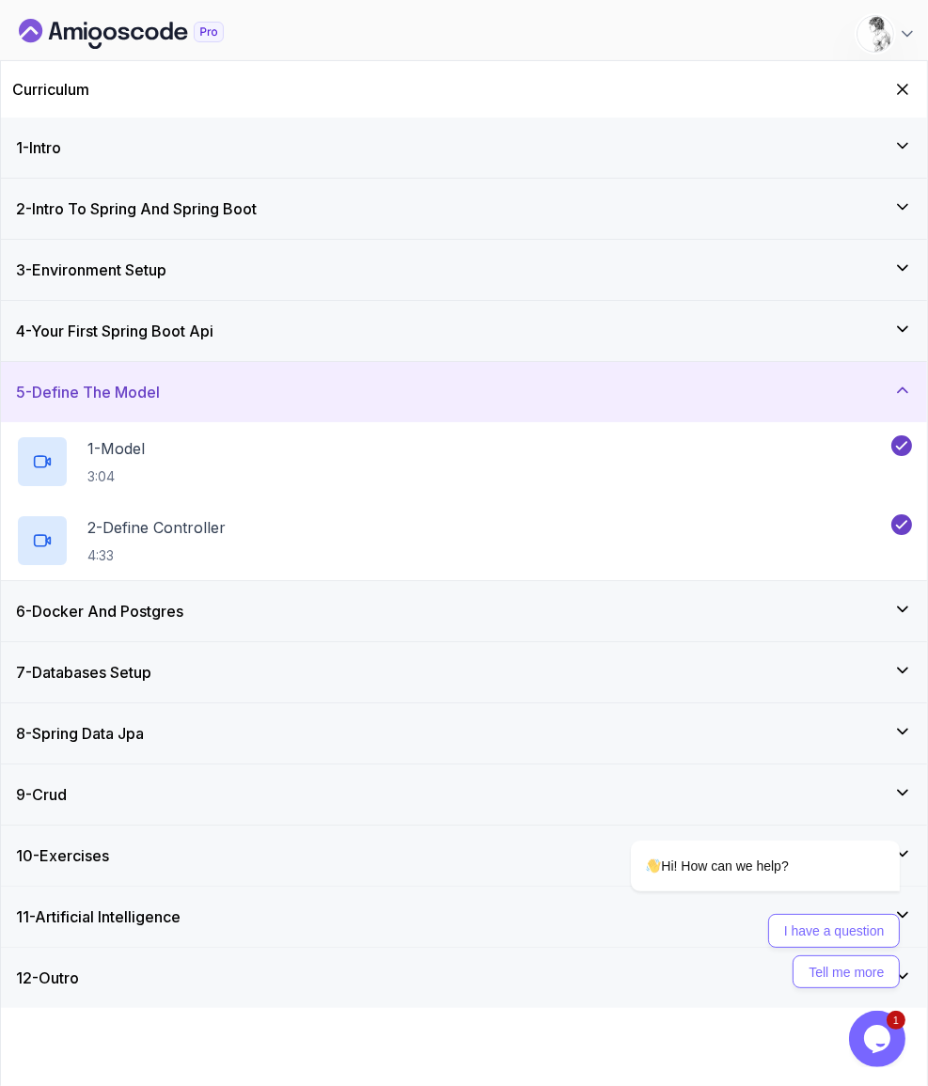
click at [300, 600] on div "6 - Docker And Postgres" at bounding box center [464, 611] width 896 height 23
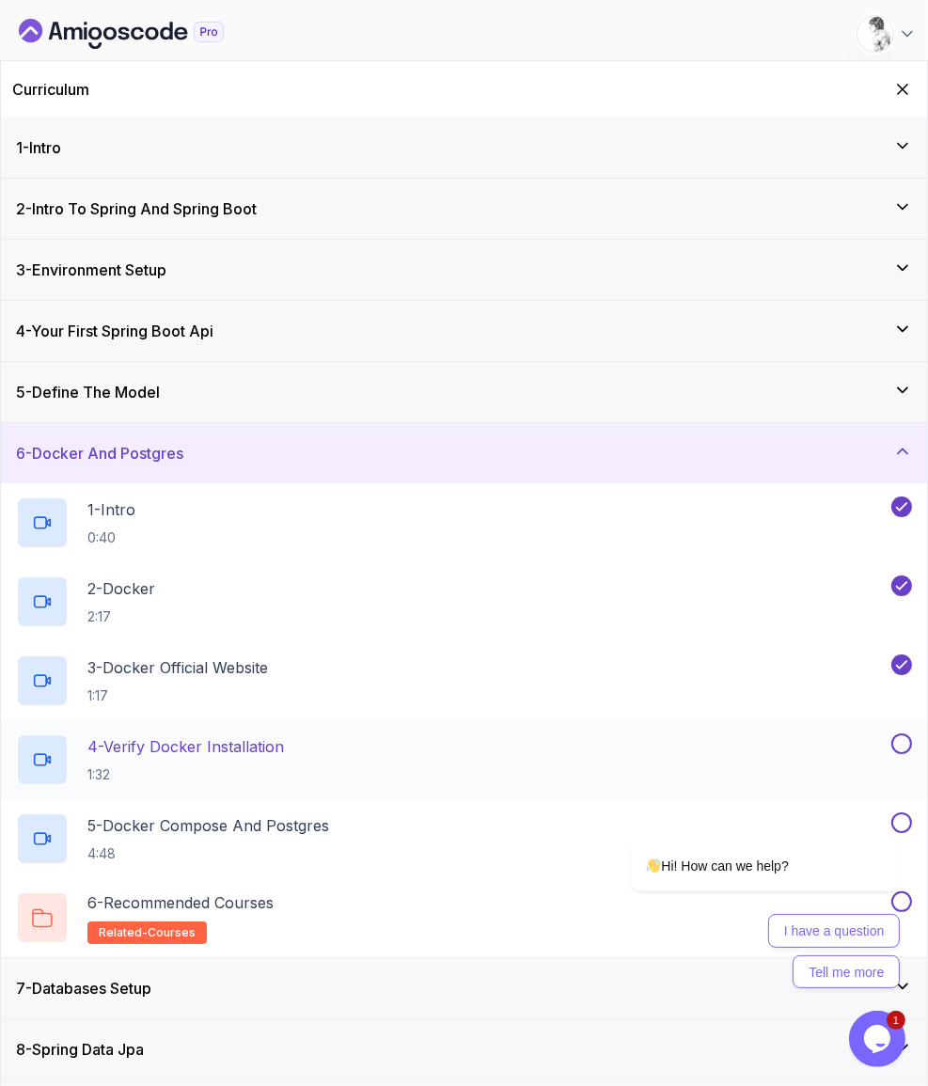
click at [222, 736] on p "4 - Verify Docker Installation" at bounding box center [185, 747] width 197 height 23
